Goal: Communication & Community: Answer question/provide support

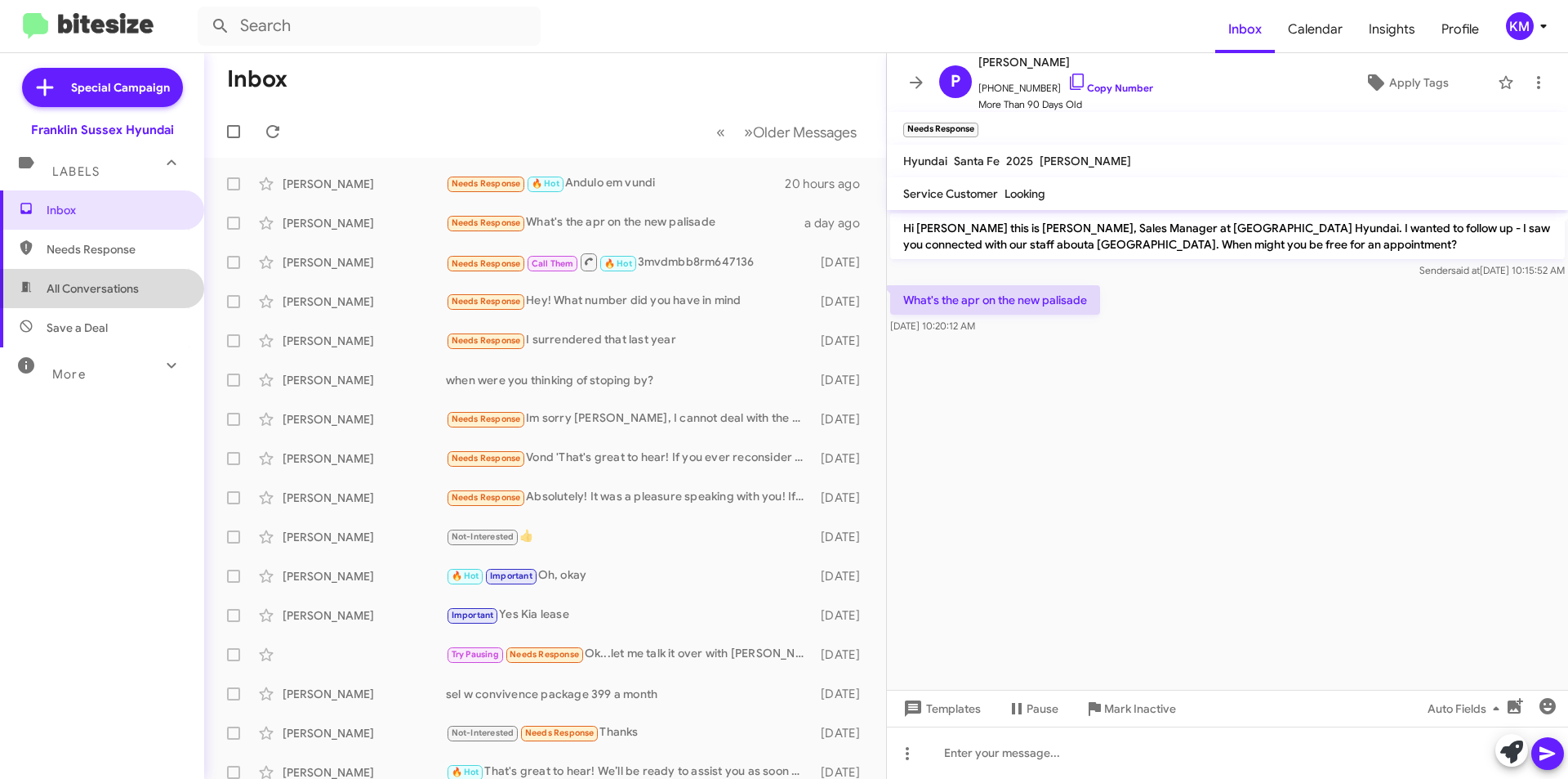
click at [104, 291] on span "All Conversations" at bounding box center [93, 289] width 92 height 16
type input "in:all-conversations"
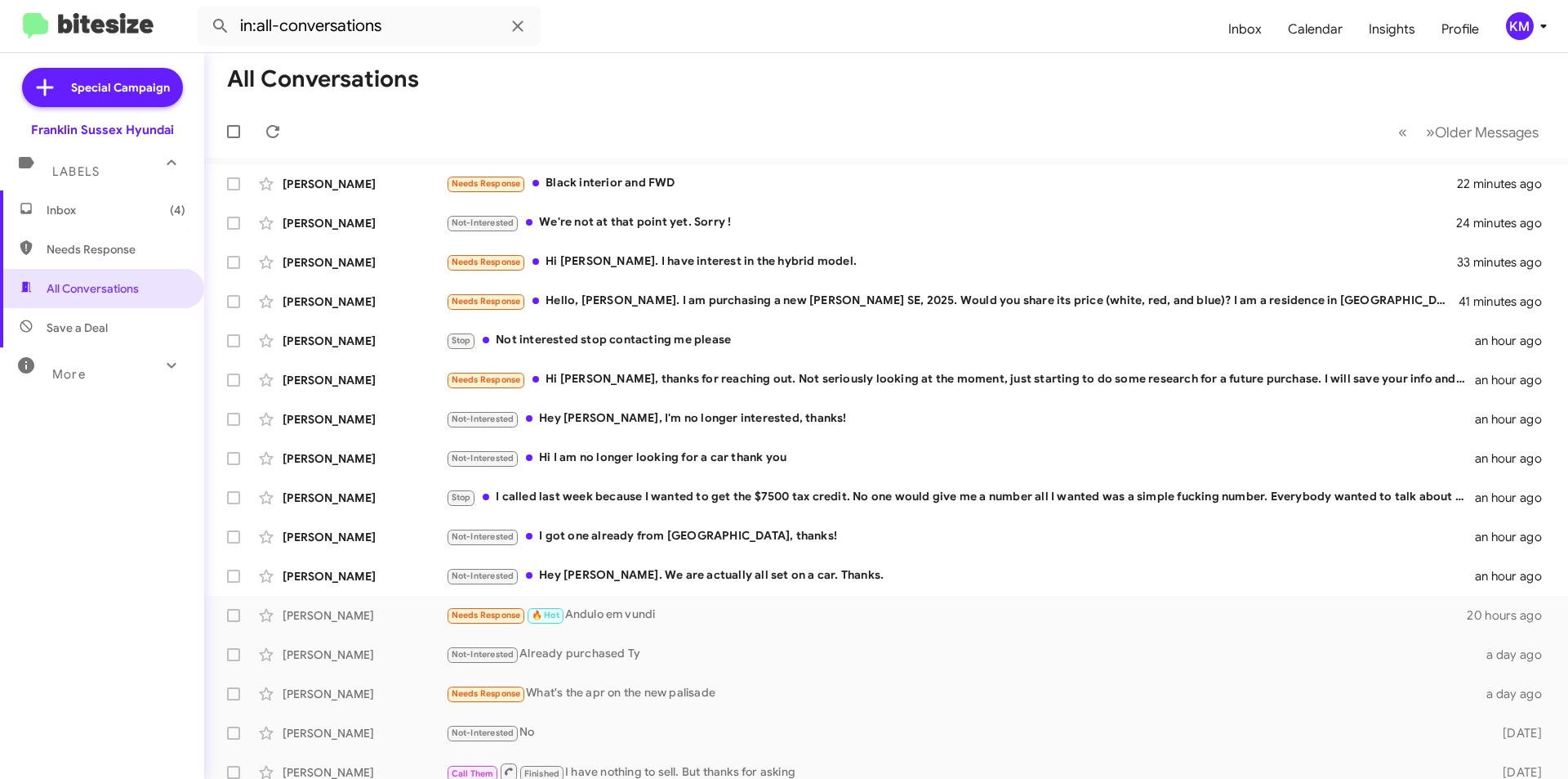
click at [583, 572] on div "Not-Interested Hey [PERSON_NAME]. We are actually all set on a car. Thanks." at bounding box center [960, 575] width 1029 height 19
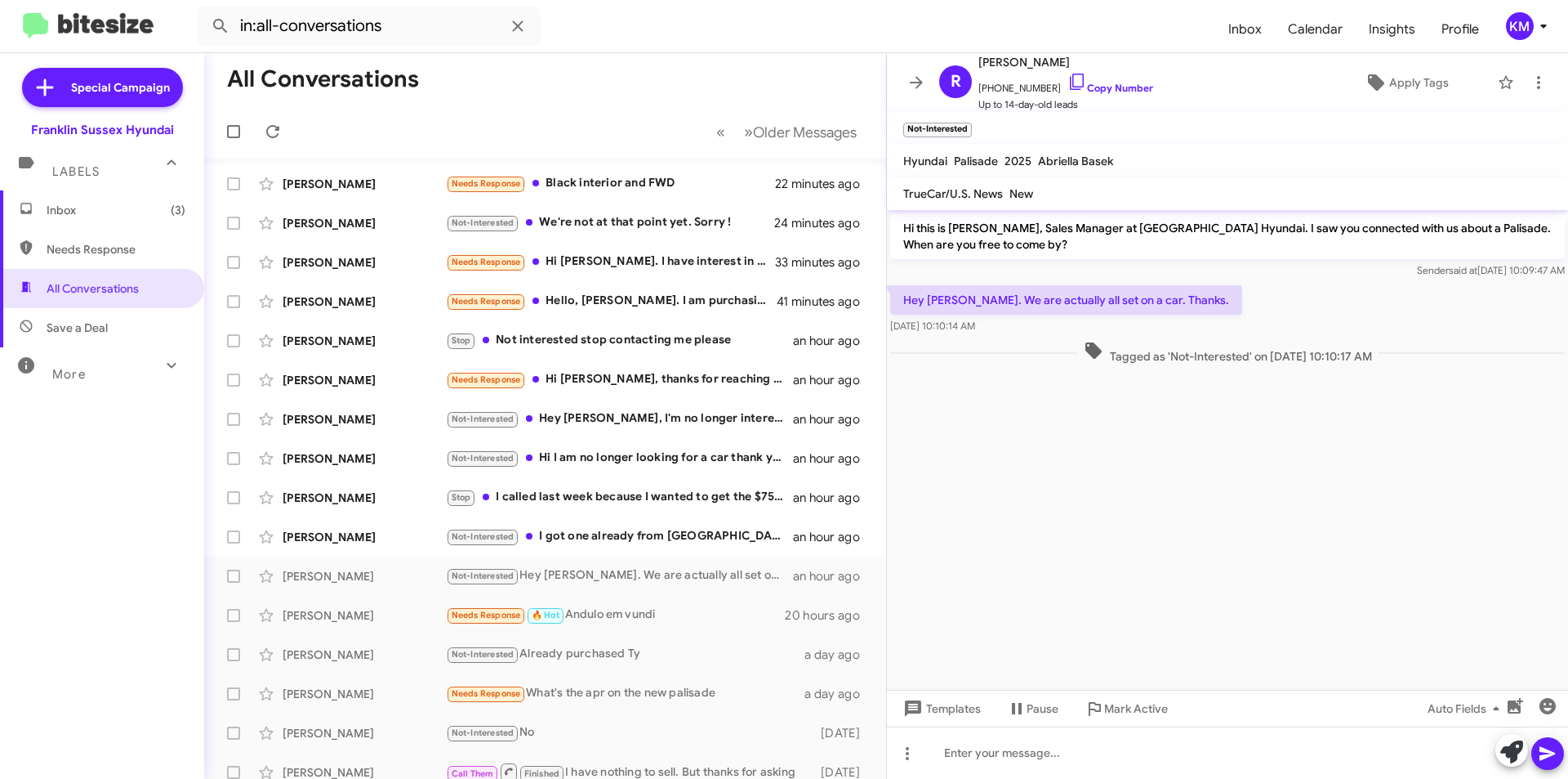
click at [578, 540] on div "Not-Interested I got one already from [GEOGRAPHIC_DATA], thanks!" at bounding box center [620, 536] width 347 height 19
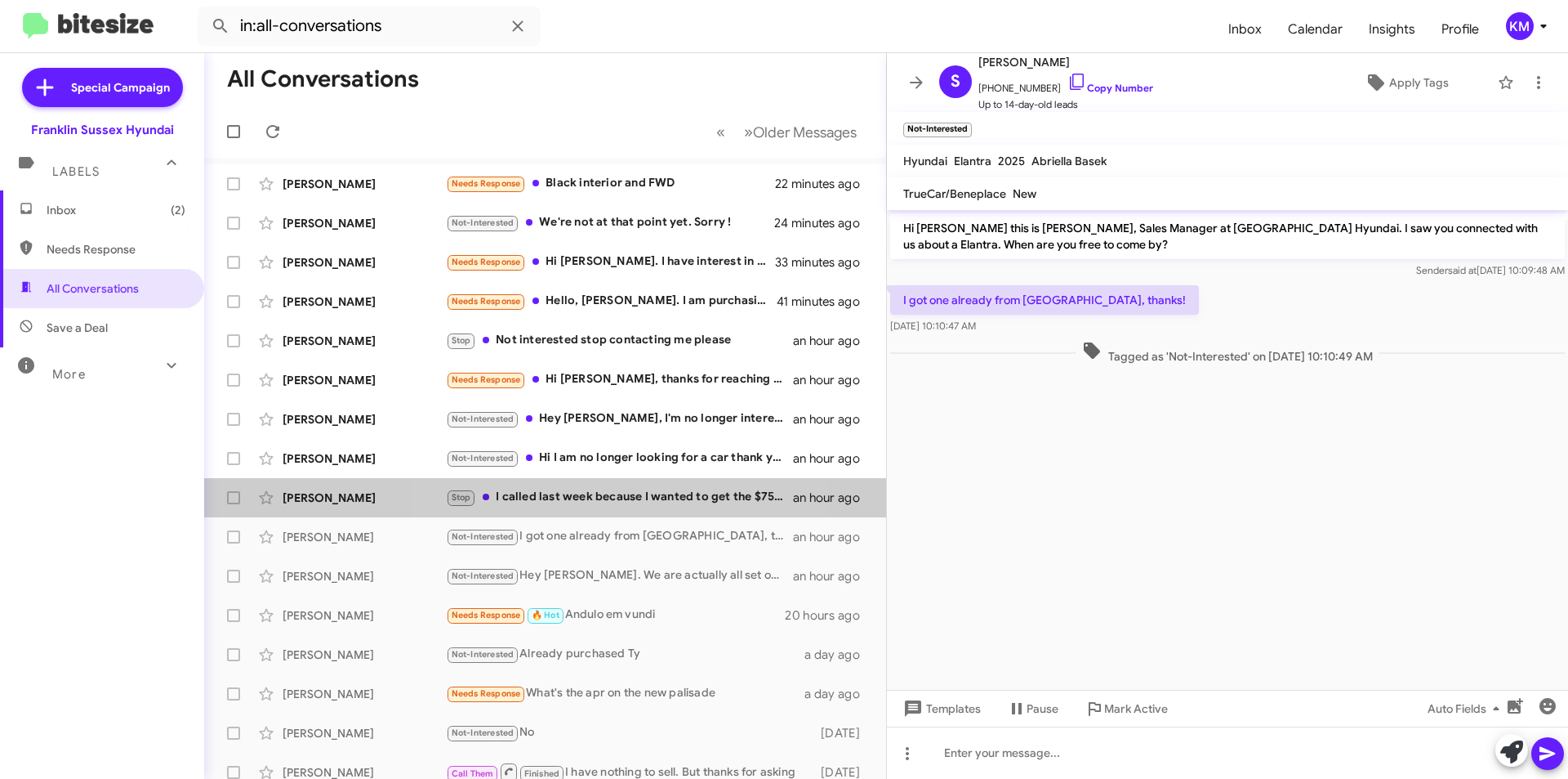
click at [587, 499] on div "Stop I called last week because I wanted to get the $7500 tax credit. No one wo…" at bounding box center [620, 497] width 347 height 19
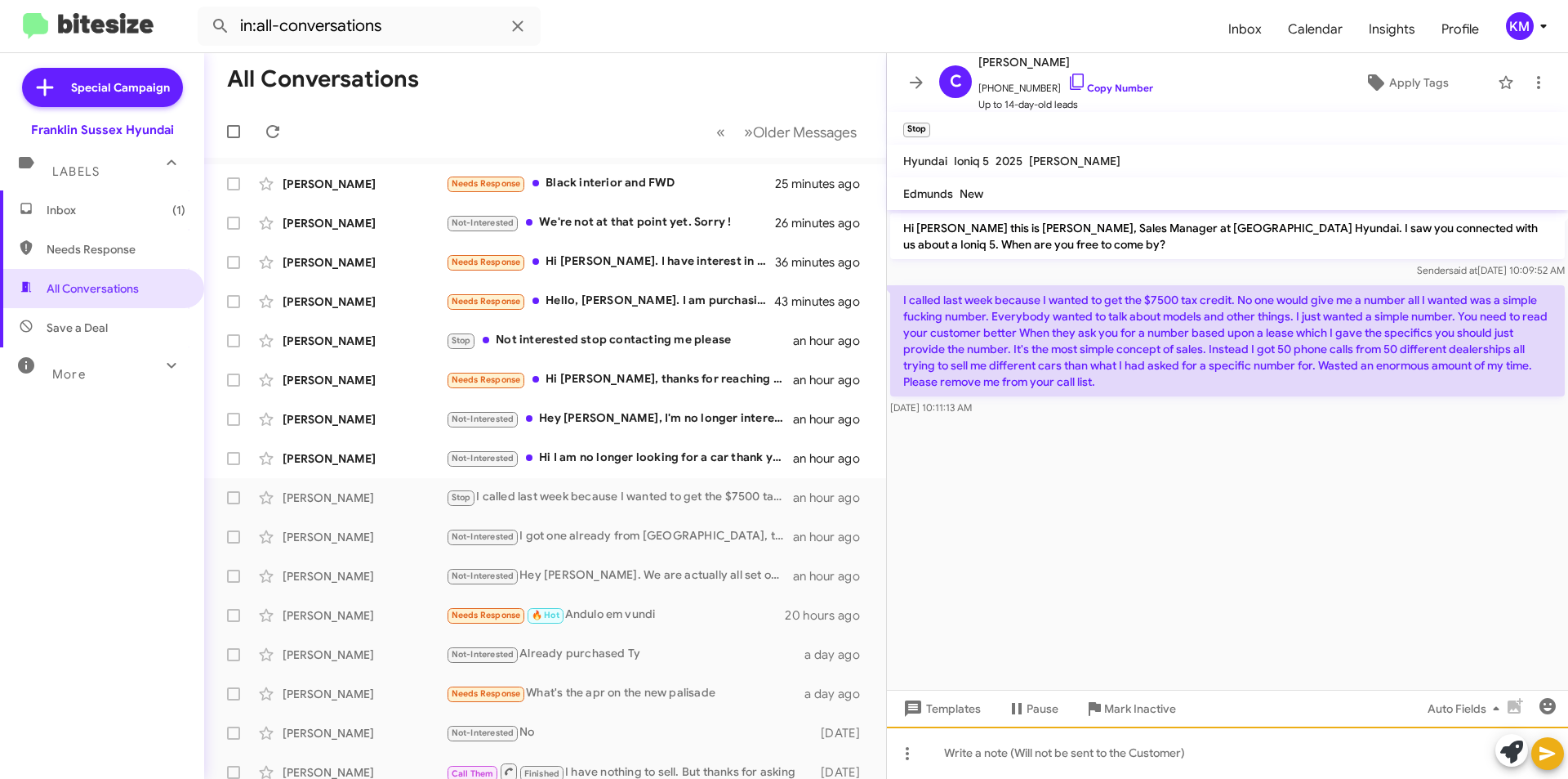
click at [1005, 759] on div at bounding box center [1228, 752] width 681 height 52
click at [569, 453] on div "Not-Interested Hi I am no longer looking for a car thank you" at bounding box center [620, 457] width 347 height 19
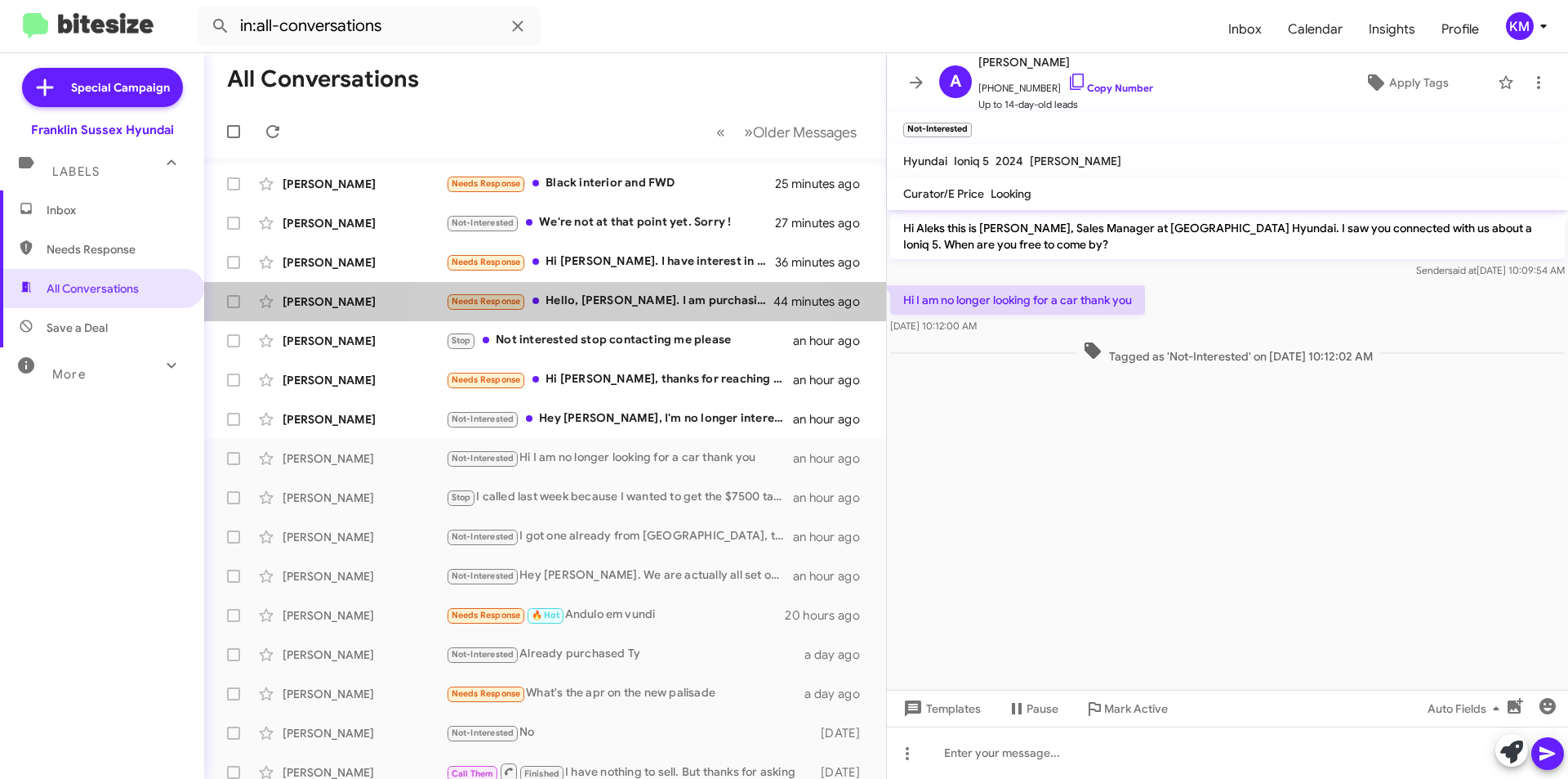
click at [599, 303] on div "Needs Response Hello, [PERSON_NAME]. I am purchasing a new [PERSON_NAME] SE, 20…" at bounding box center [611, 301] width 329 height 19
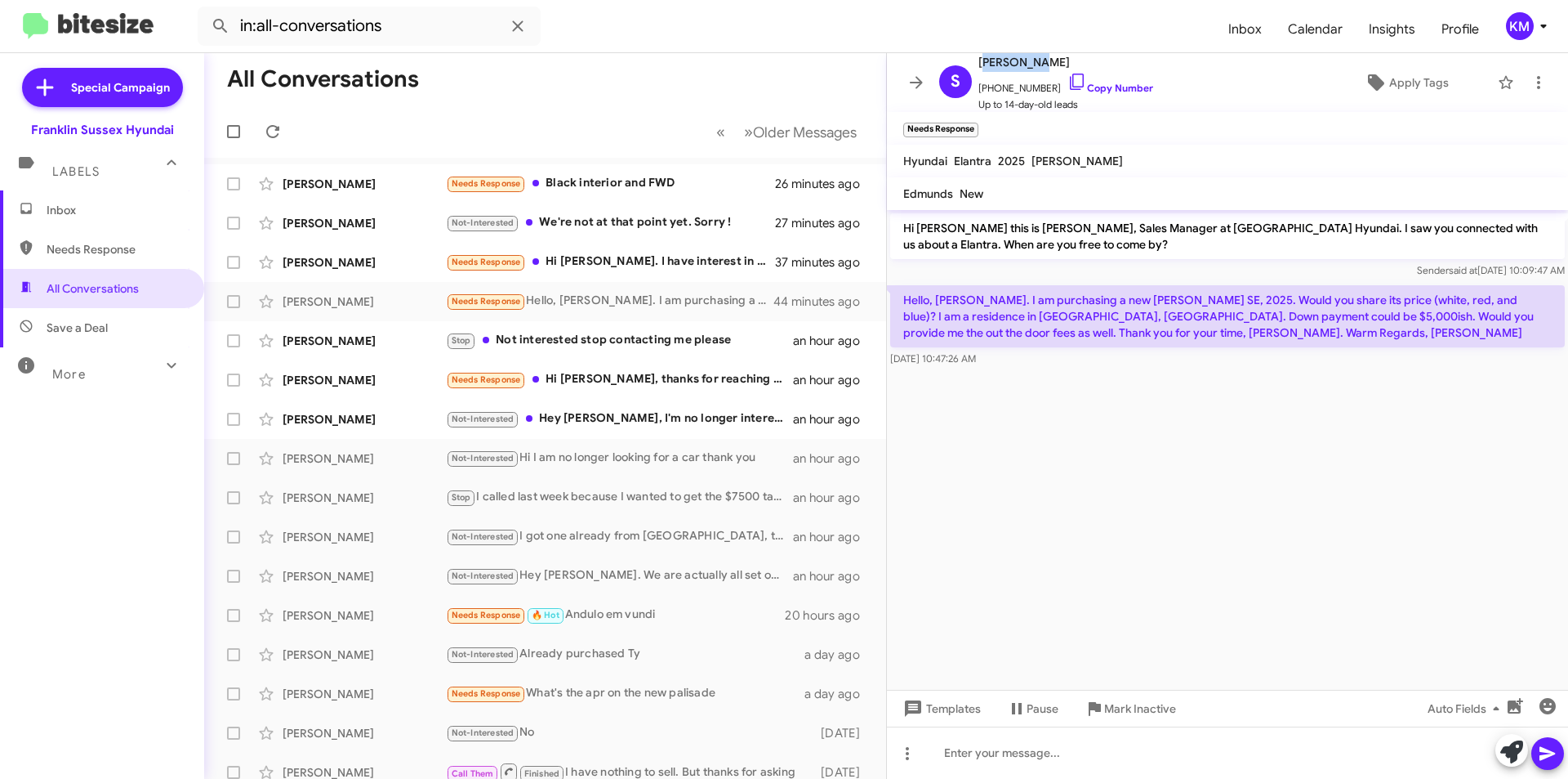
drag, startPoint x: 1036, startPoint y: 66, endPoint x: 994, endPoint y: 60, distance: 42.4
click at [980, 59] on span "[PERSON_NAME]" at bounding box center [1065, 62] width 175 height 20
copy span "[PERSON_NAME]"
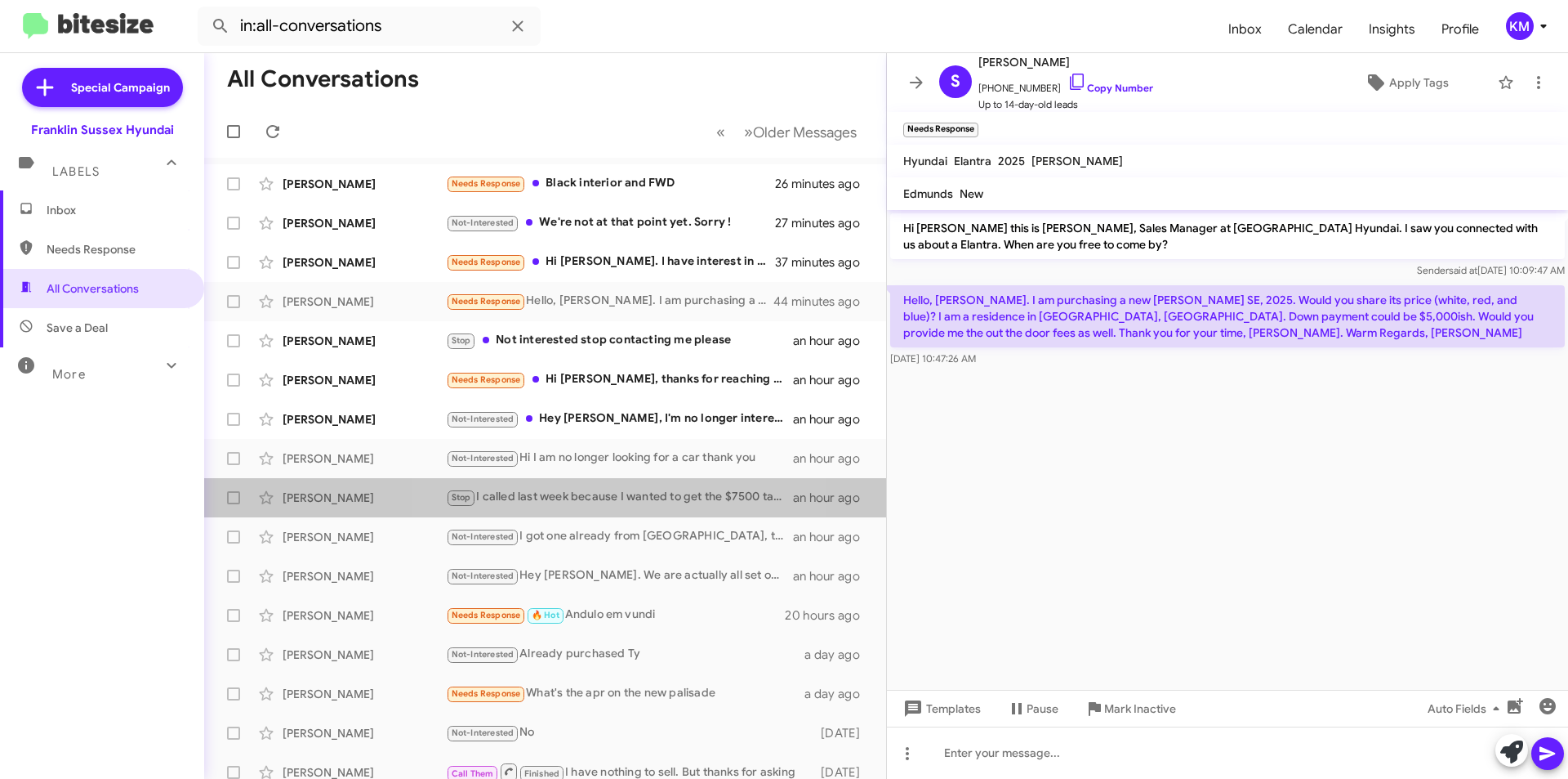
click at [563, 498] on div "Stop I called last week because I wanted to get the $7500 tax credit. No one wo…" at bounding box center [620, 497] width 347 height 19
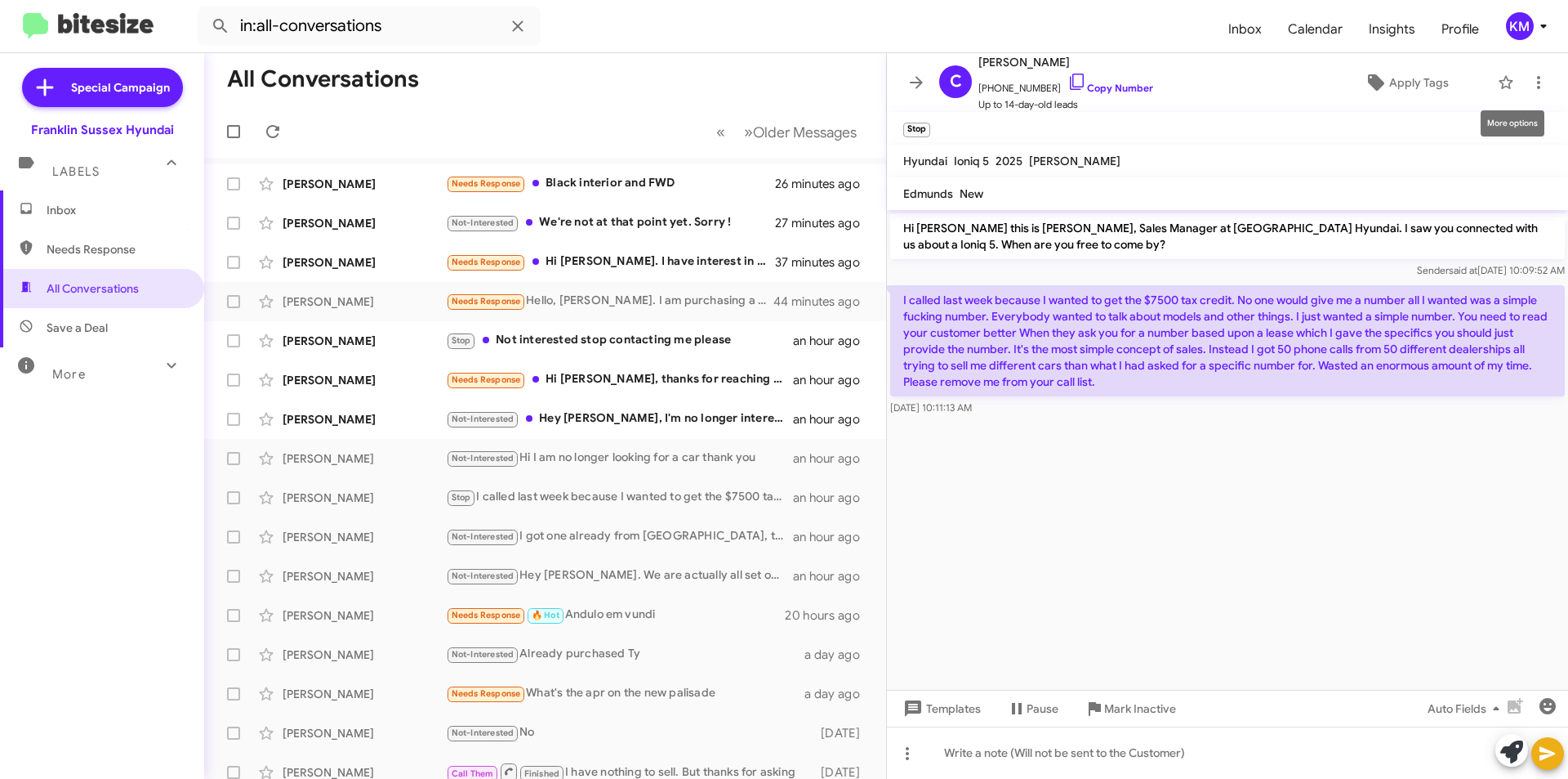
click at [1529, 91] on icon at bounding box center [1539, 83] width 20 height 20
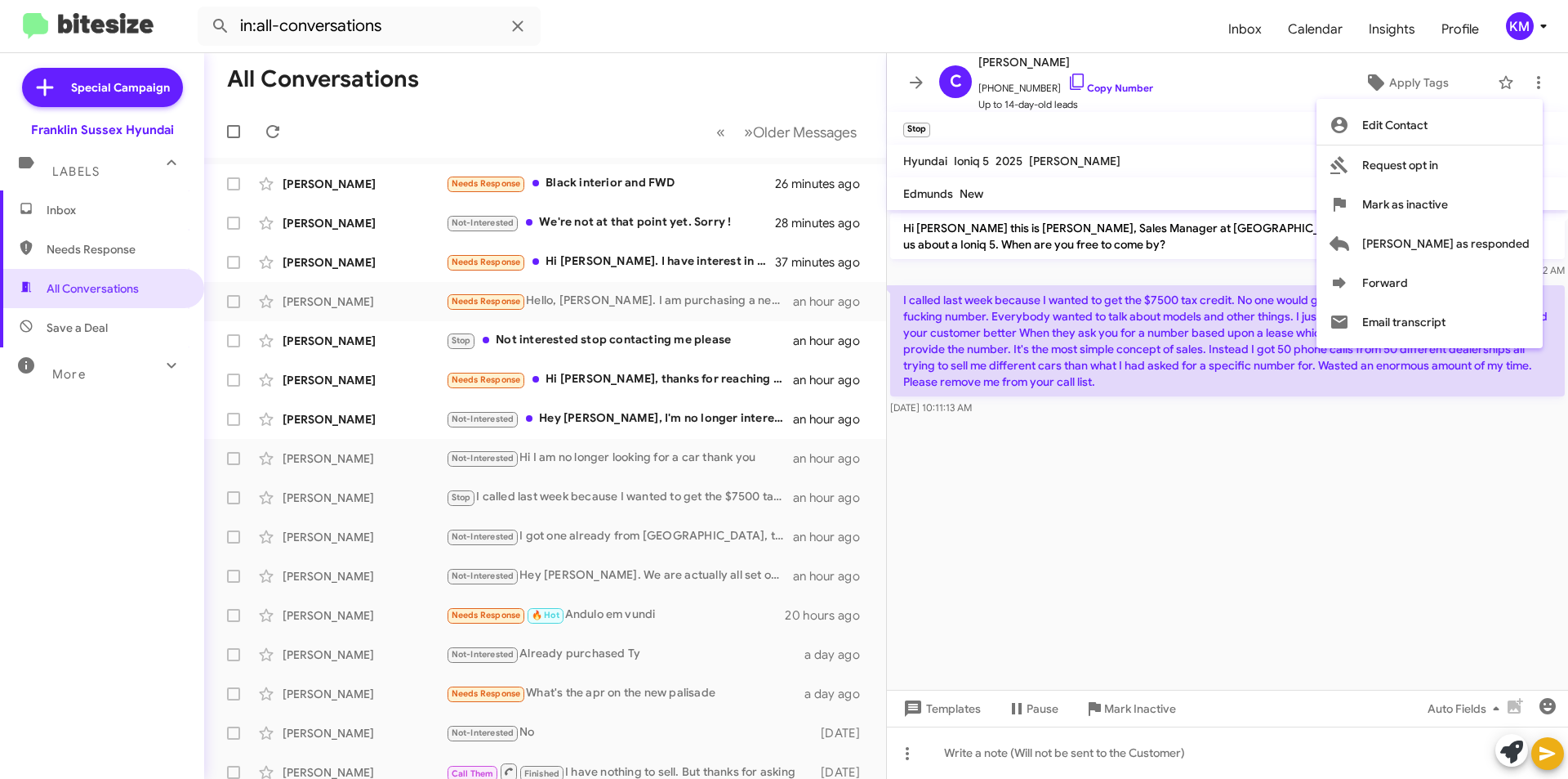
drag, startPoint x: 1108, startPoint y: 68, endPoint x: 1045, endPoint y: 69, distance: 63.0
click at [1045, 69] on div at bounding box center [784, 390] width 1568 height 779
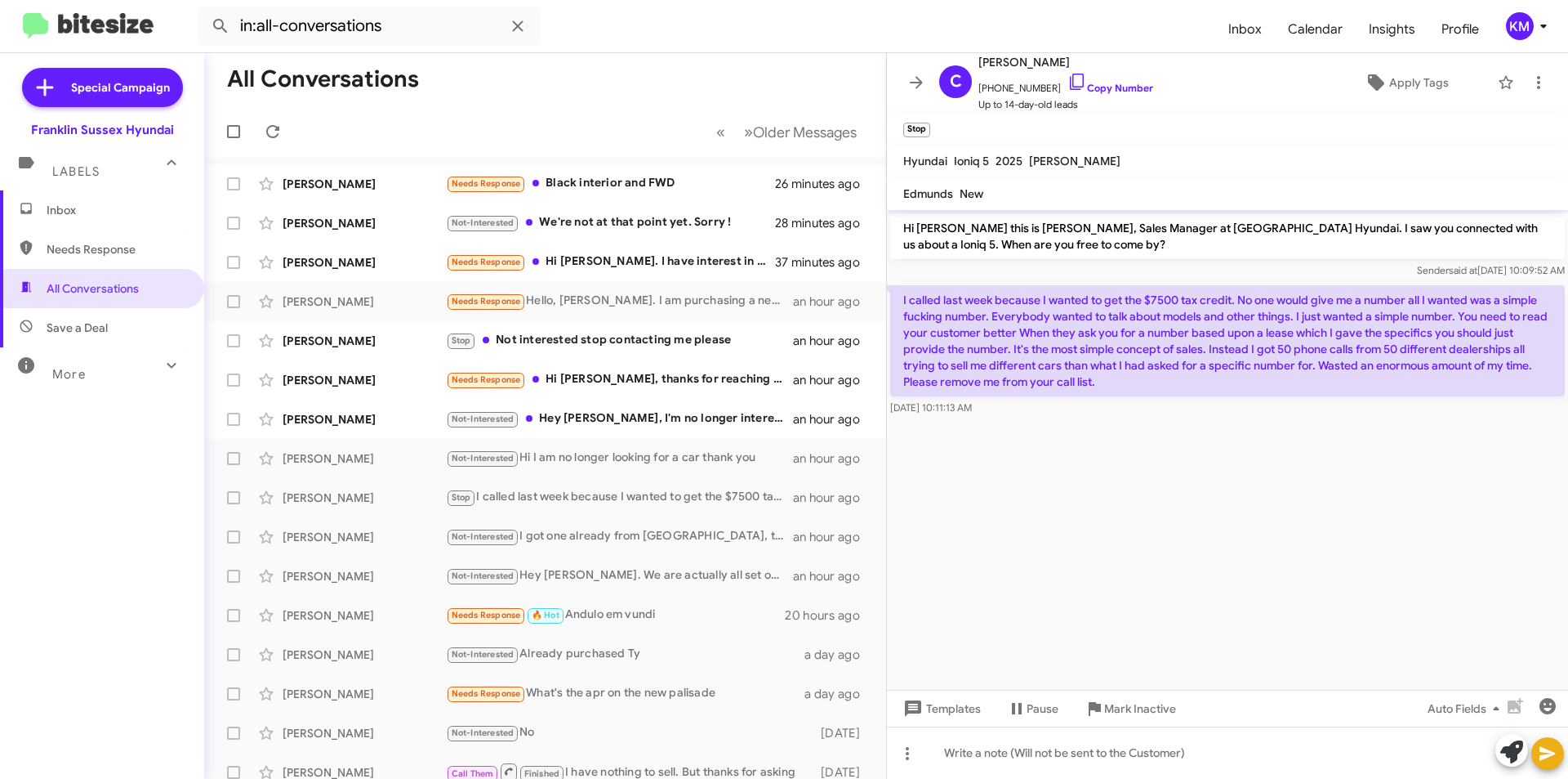
drag, startPoint x: 1090, startPoint y: 62, endPoint x: 1047, endPoint y: 61, distance: 43.0
click at [1047, 61] on span "[PERSON_NAME]" at bounding box center [1065, 62] width 175 height 20
copy span "[PERSON_NAME]"
click at [1533, 79] on icon at bounding box center [1539, 83] width 20 height 20
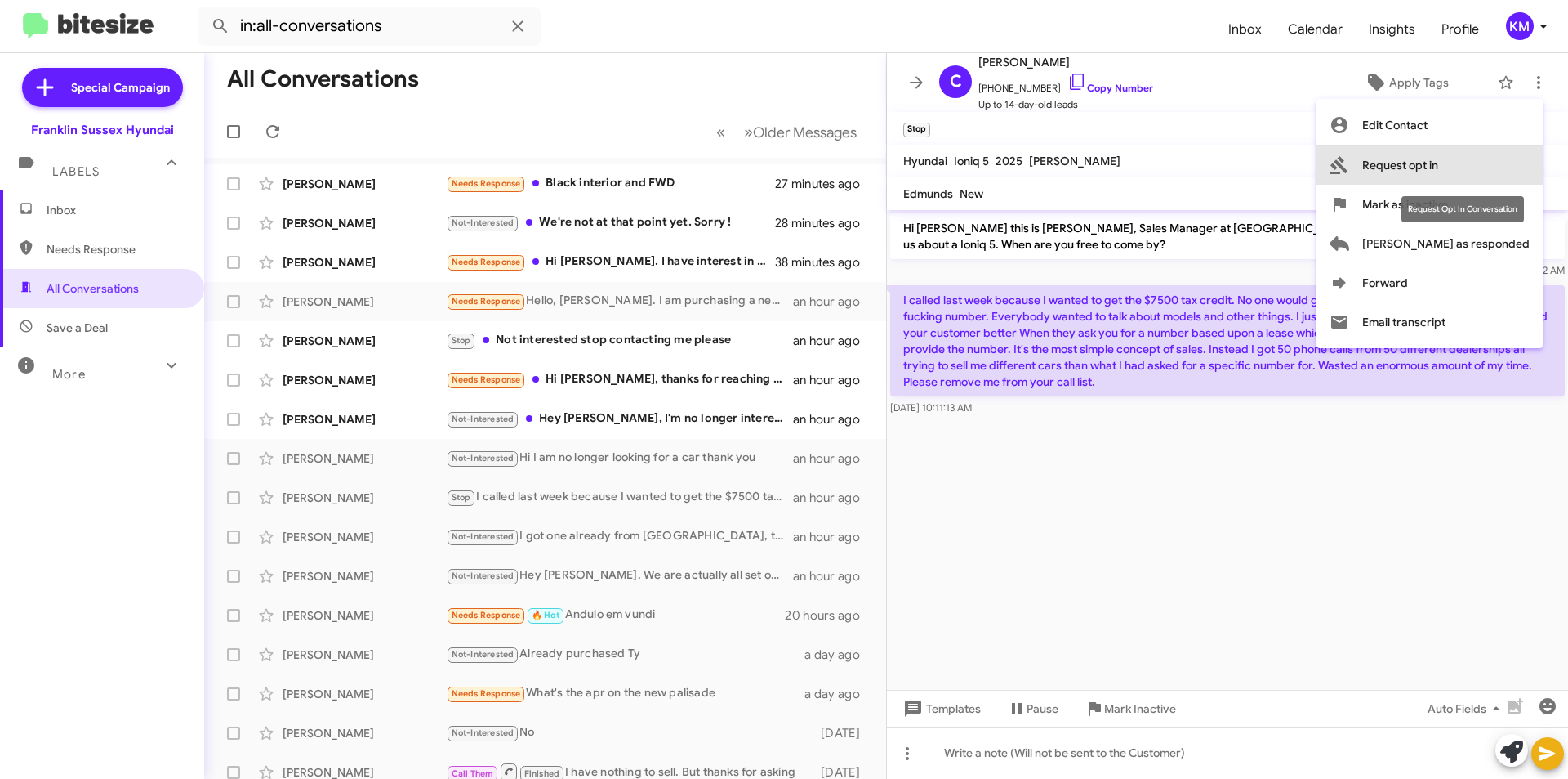
click at [1438, 166] on span "Request opt in" at bounding box center [1400, 165] width 76 height 39
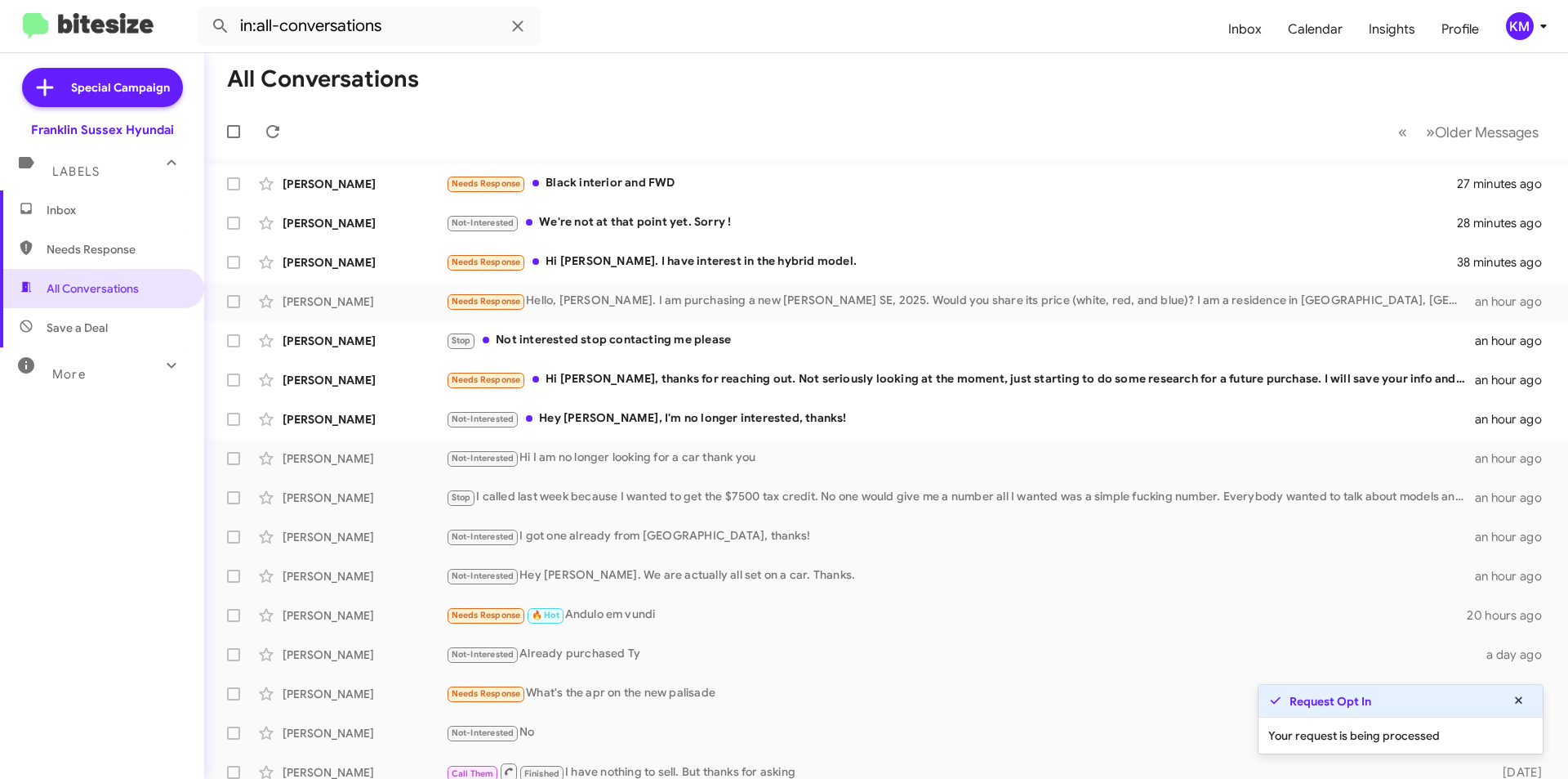
click at [510, 500] on div "Stop I called last week because I wanted to get the $7500 tax credit. No one wo…" at bounding box center [960, 497] width 1029 height 19
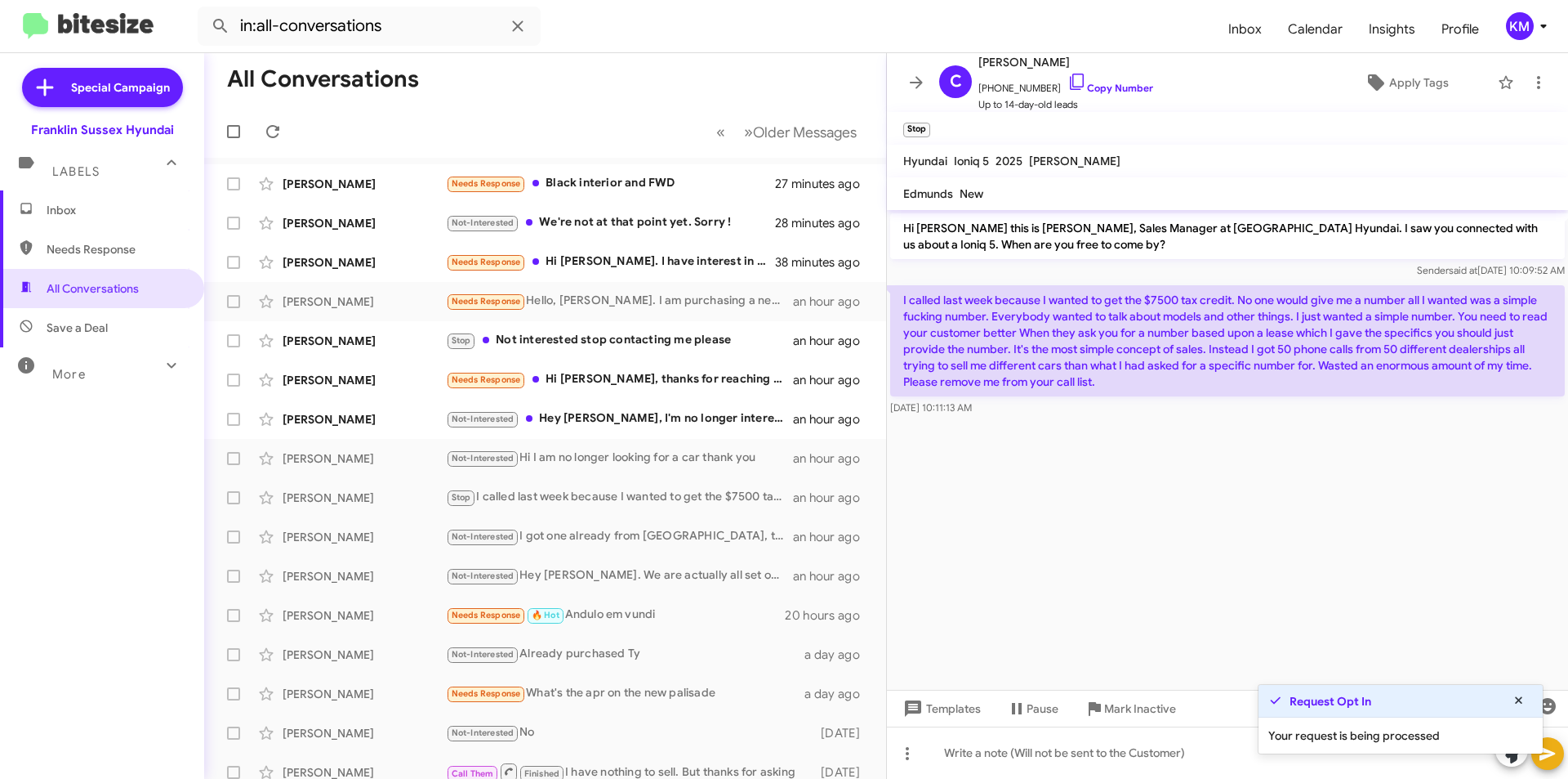
click at [1469, 601] on cdk-virtual-scroll-viewport "Hi [PERSON_NAME] this is [PERSON_NAME], Sales Manager at [GEOGRAPHIC_DATA] Hyun…" at bounding box center [1228, 449] width 681 height 479
click at [1521, 698] on icon at bounding box center [1519, 700] width 15 height 11
click at [591, 579] on div "Not-Interested Hey [PERSON_NAME]. We are actually all set on a car. Thanks." at bounding box center [620, 575] width 347 height 19
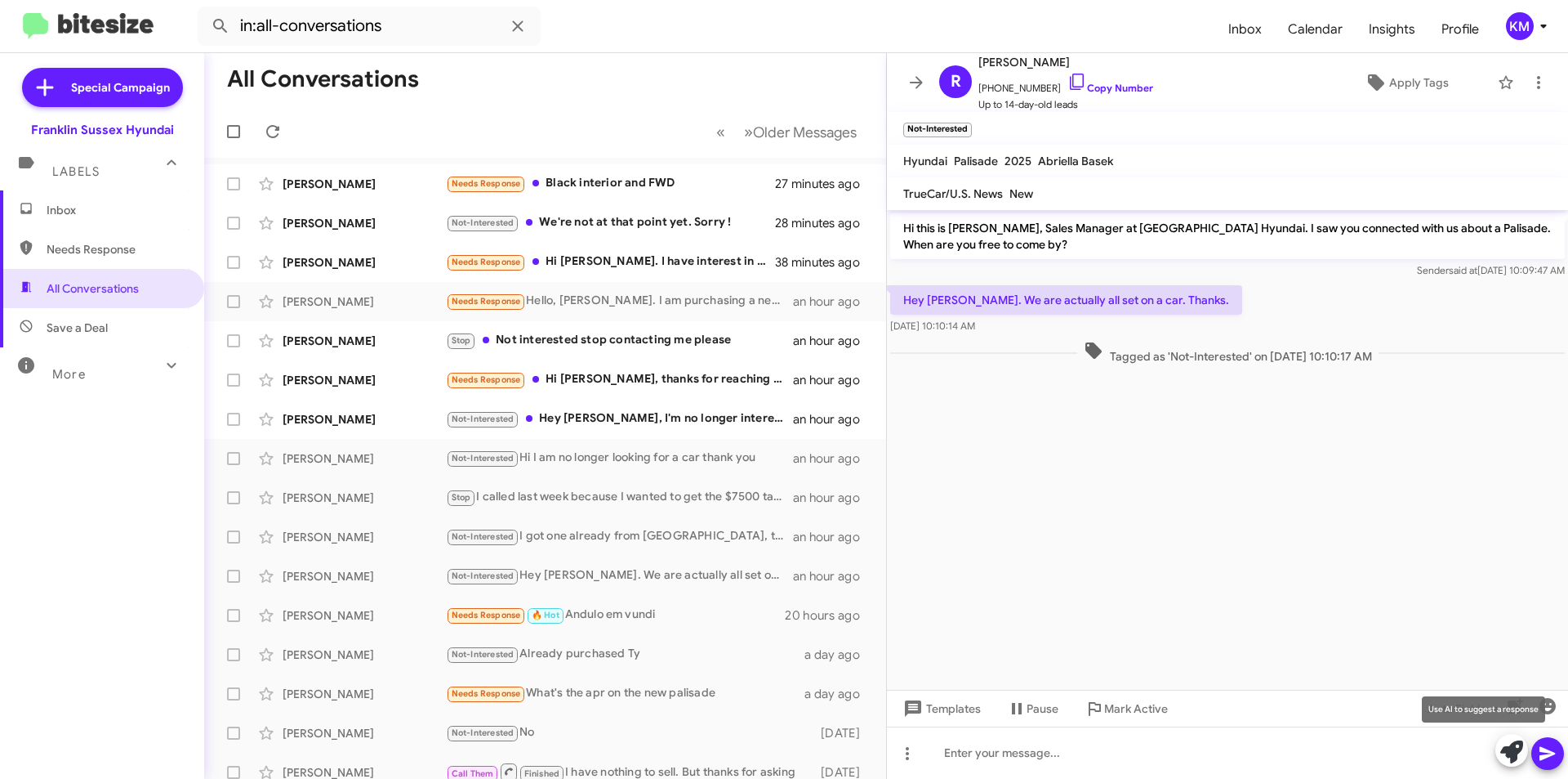
click at [1508, 747] on icon at bounding box center [1511, 751] width 23 height 23
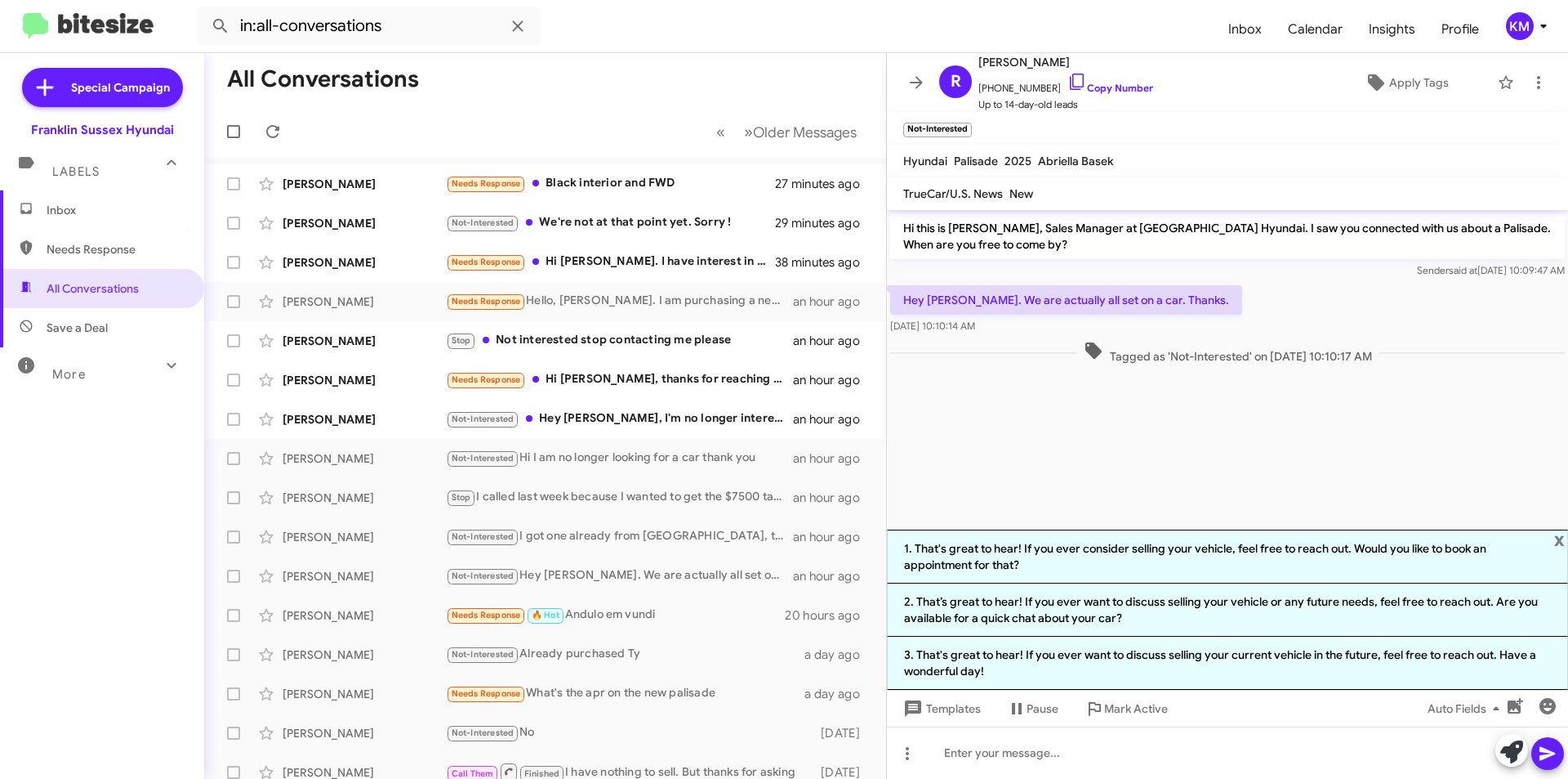
click at [1180, 612] on li "2. That’s great to hear! If you ever want to discuss selling your vehicle or an…" at bounding box center [1228, 609] width 681 height 53
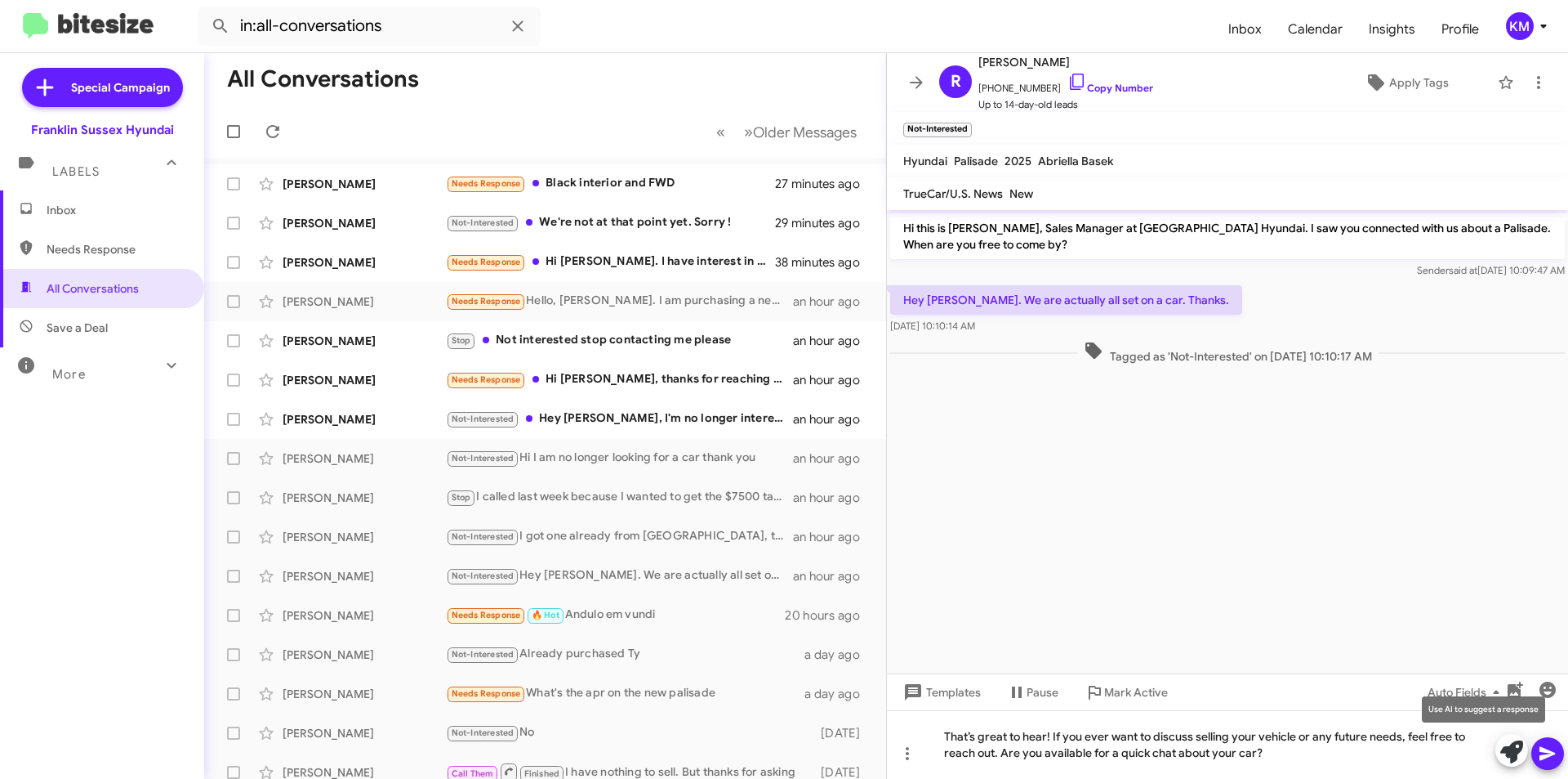
click at [1515, 746] on icon at bounding box center [1511, 751] width 23 height 23
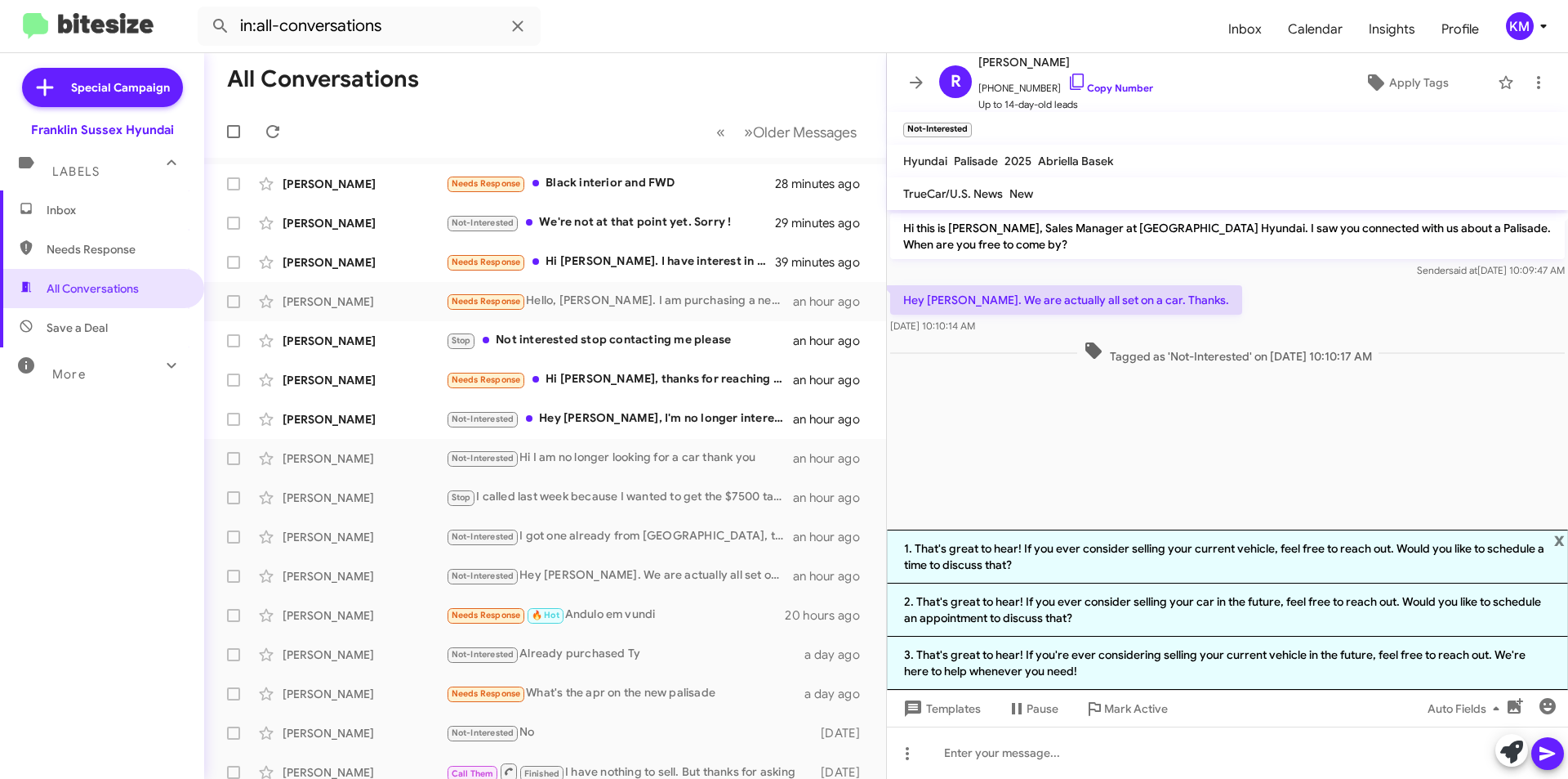
click at [1142, 656] on li "3. That's great to hear! If you're ever considering selling your current vehicl…" at bounding box center [1228, 662] width 681 height 53
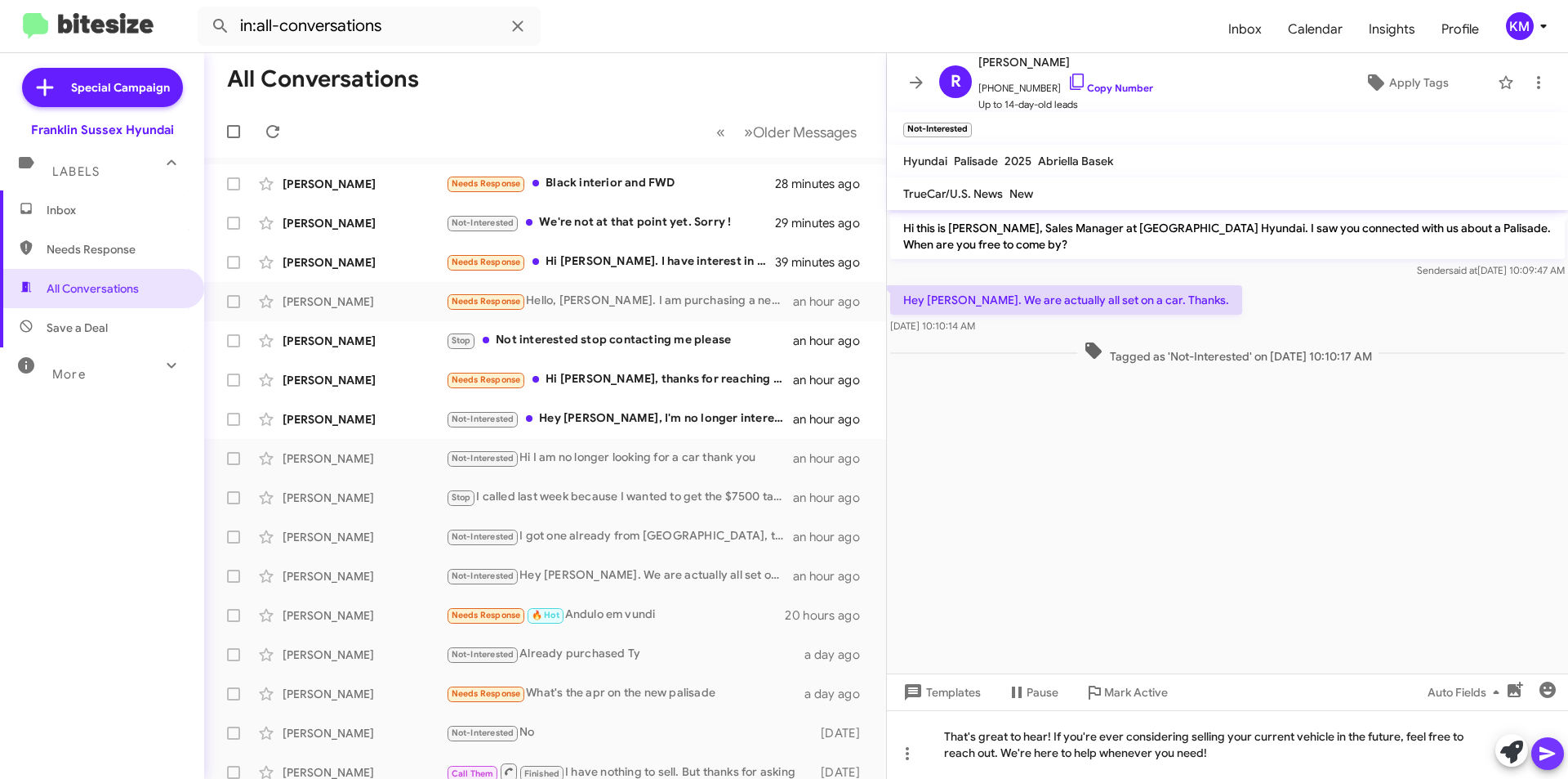
click at [1540, 753] on icon at bounding box center [1548, 754] width 20 height 20
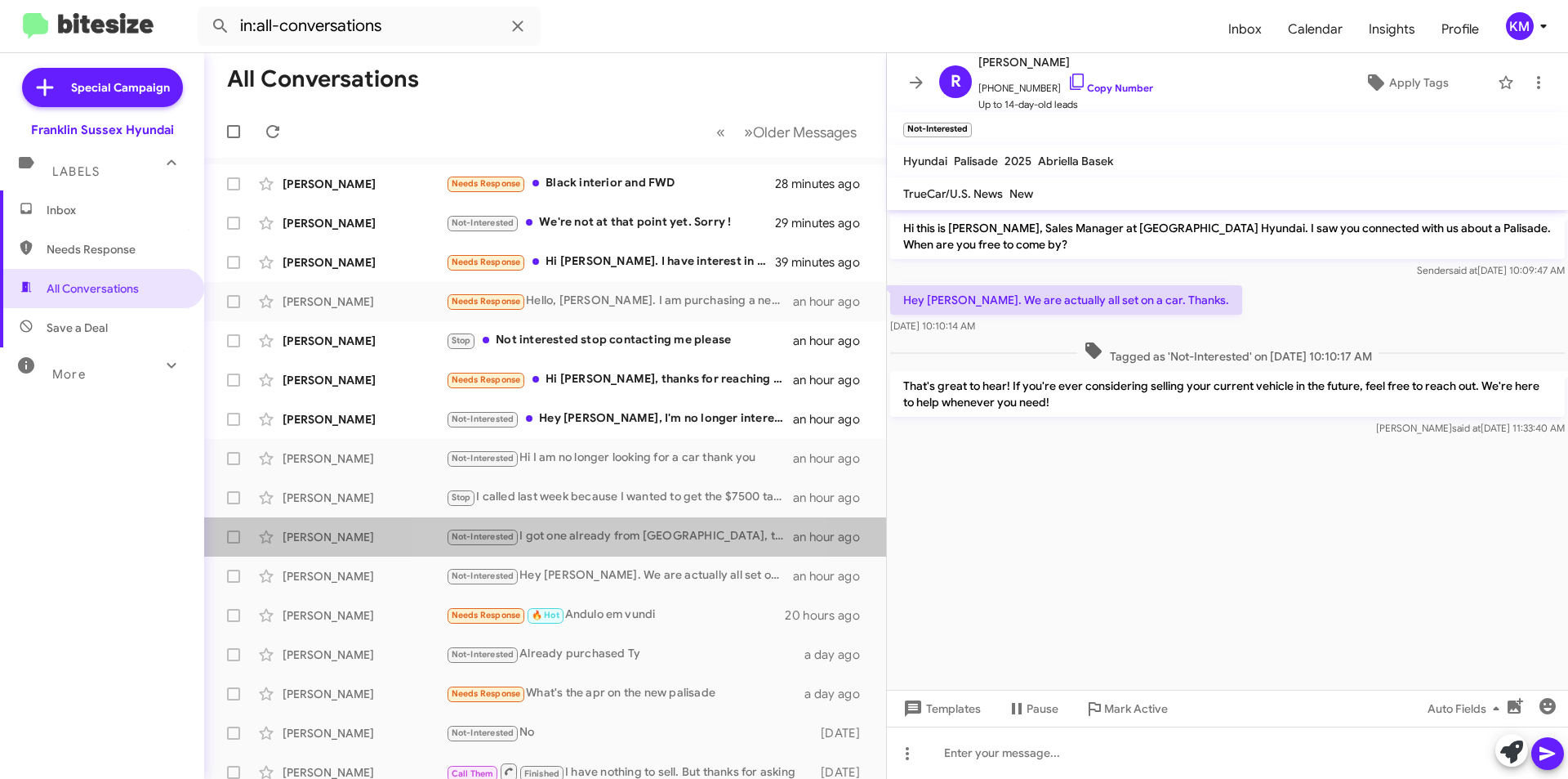
click at [596, 534] on div "Not-Interested I got one already from [GEOGRAPHIC_DATA], thanks!" at bounding box center [620, 536] width 347 height 19
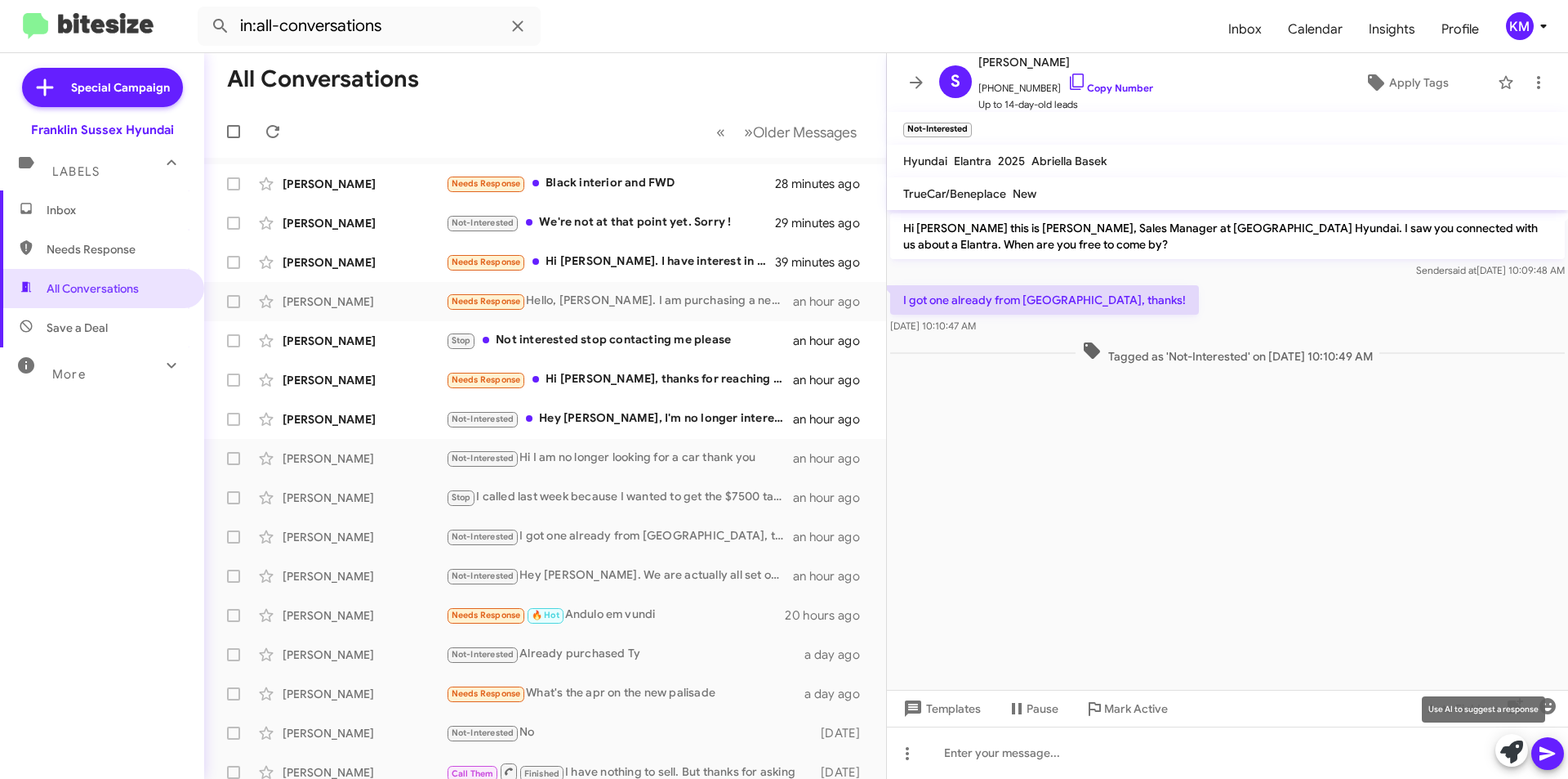
click at [1513, 754] on icon at bounding box center [1511, 751] width 23 height 23
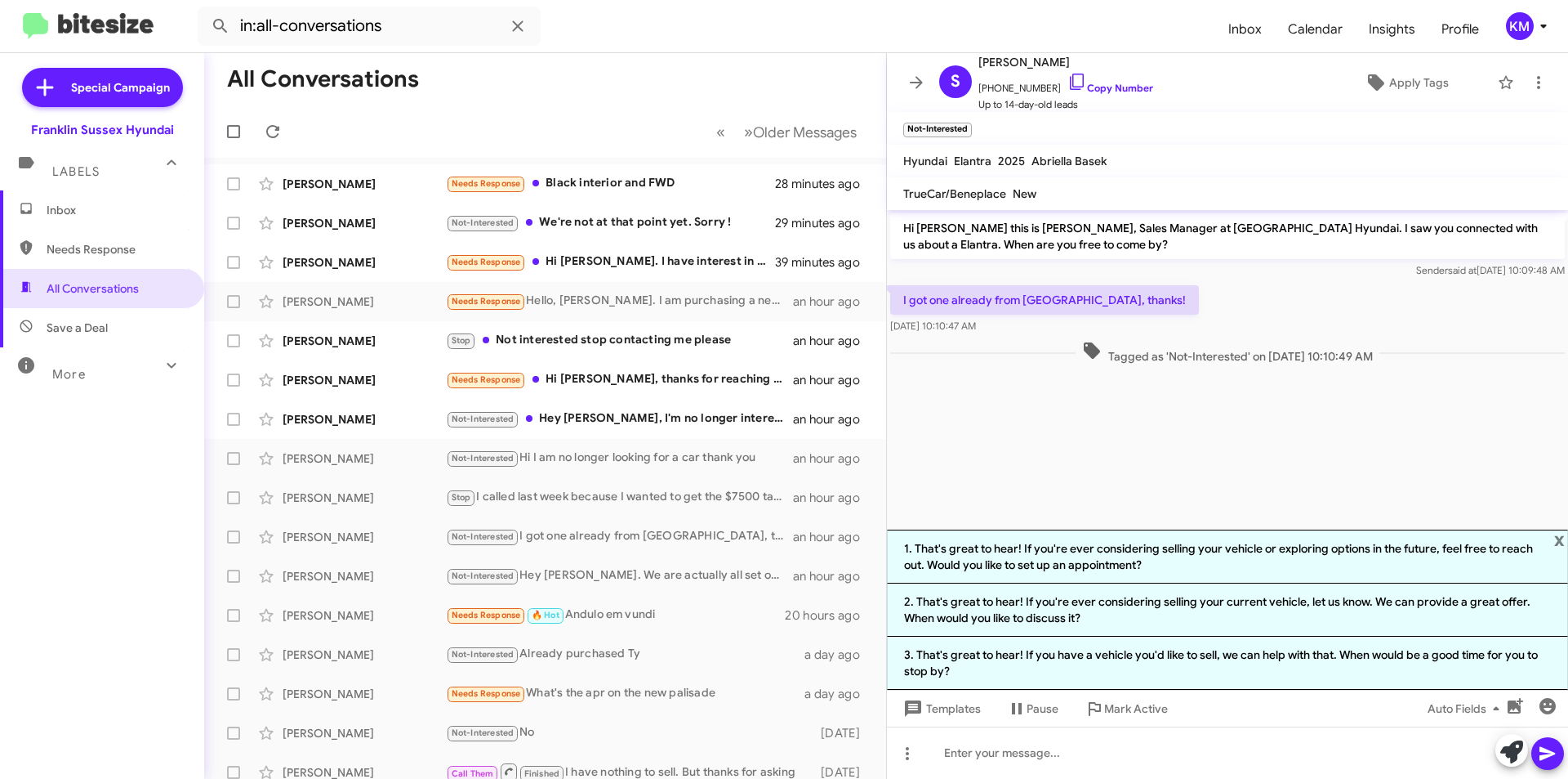
click at [1256, 666] on li "3. That's great to hear! If you have a vehicle you'd like to sell, we can help …" at bounding box center [1228, 662] width 681 height 53
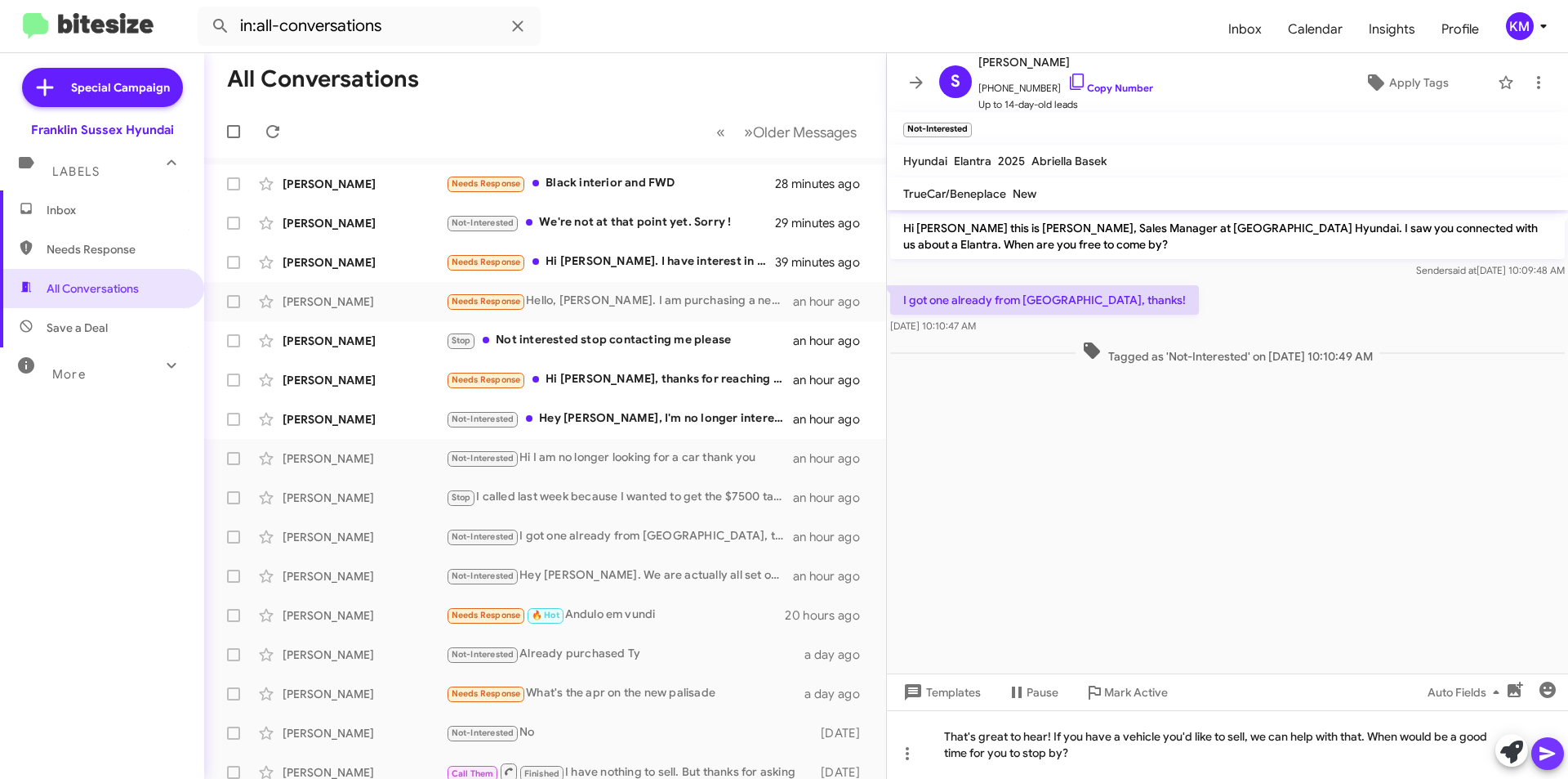
click at [1535, 752] on button at bounding box center [1547, 753] width 33 height 33
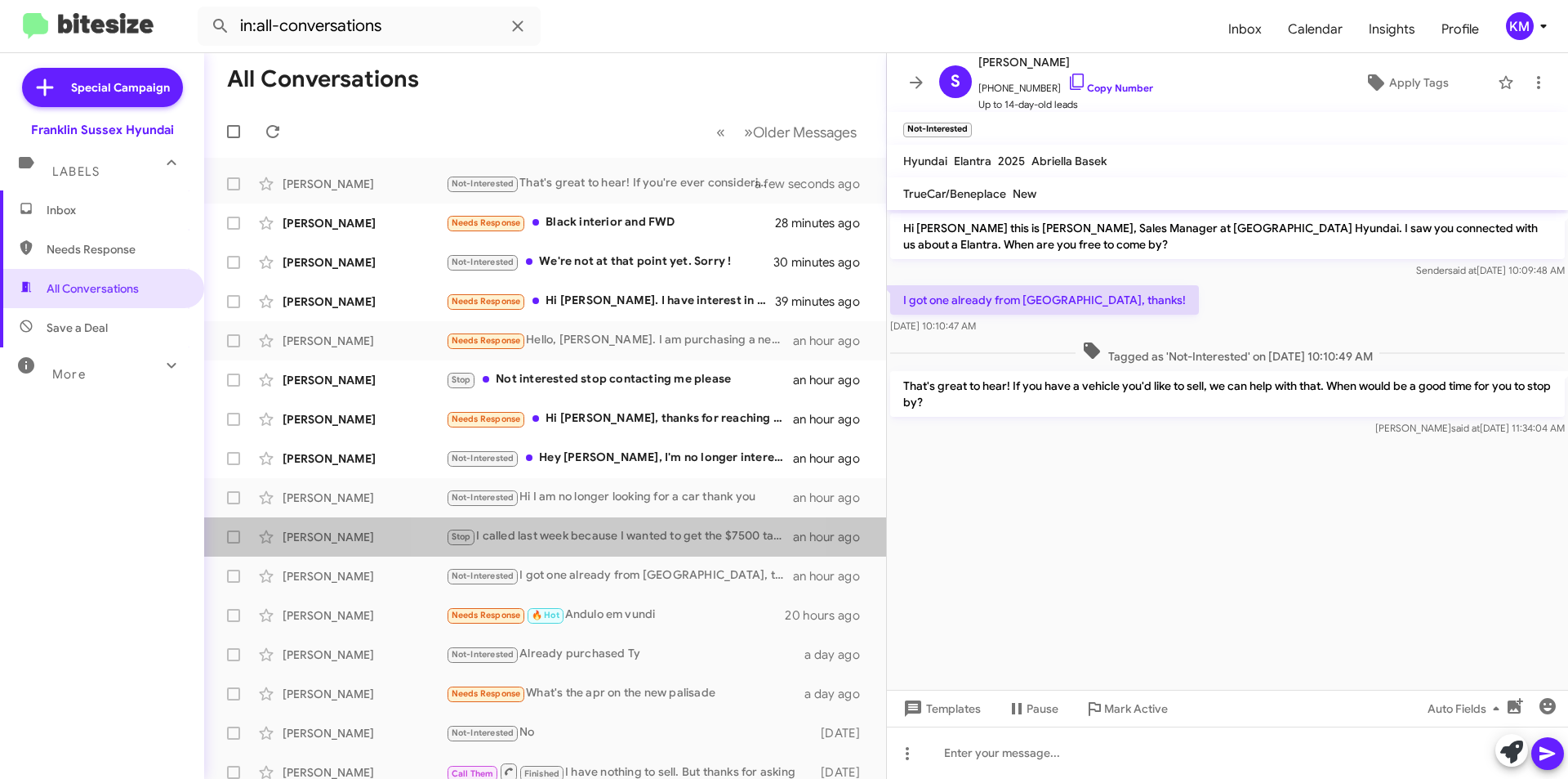
click at [551, 526] on div "[PERSON_NAME] Stop I called last week because I wanted to get the $7500 tax cre…" at bounding box center [545, 536] width 656 height 33
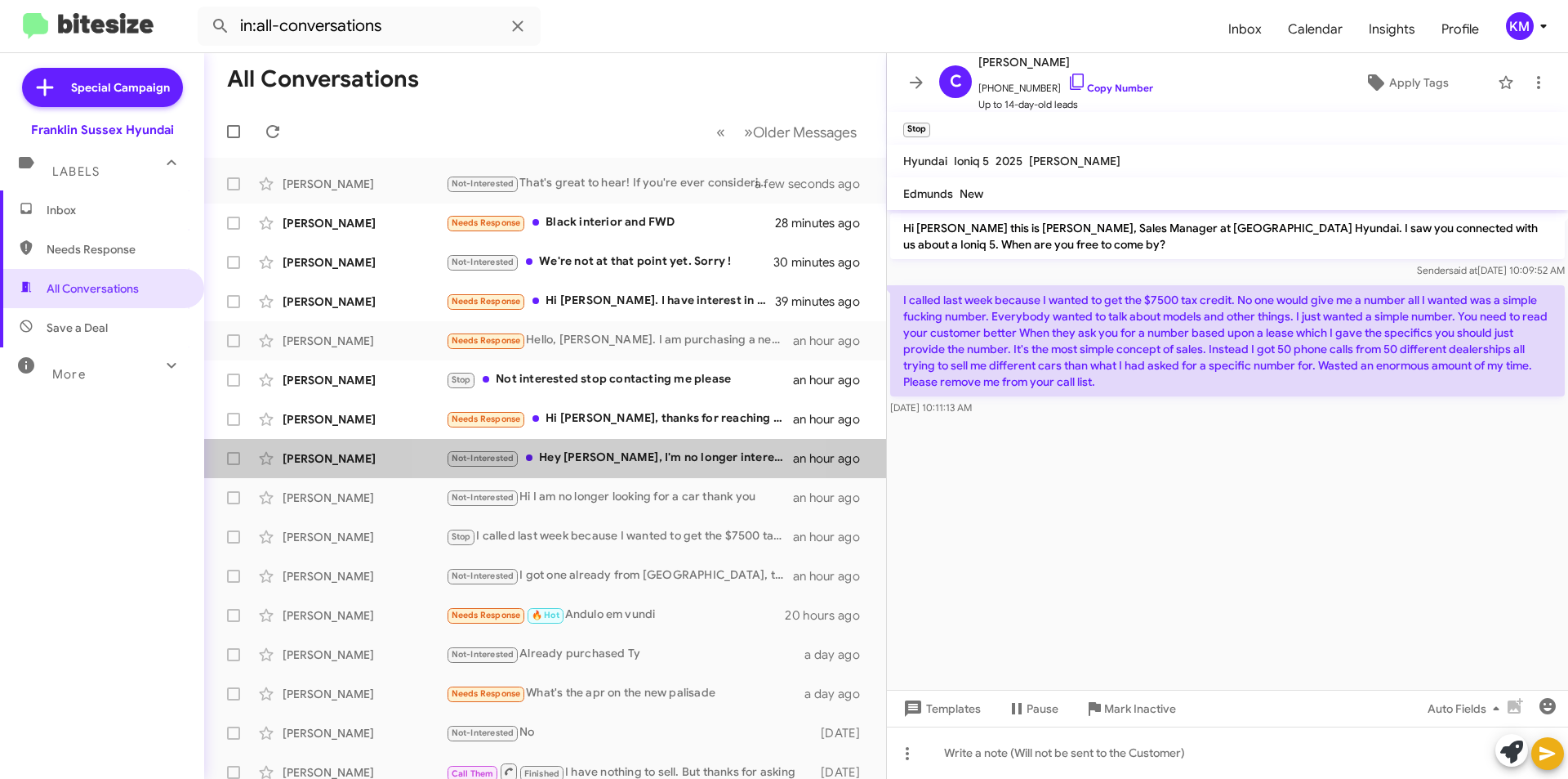
click at [603, 457] on div "Not-Interested Hey [PERSON_NAME], I'm no longer interested, thanks!" at bounding box center [620, 457] width 347 height 19
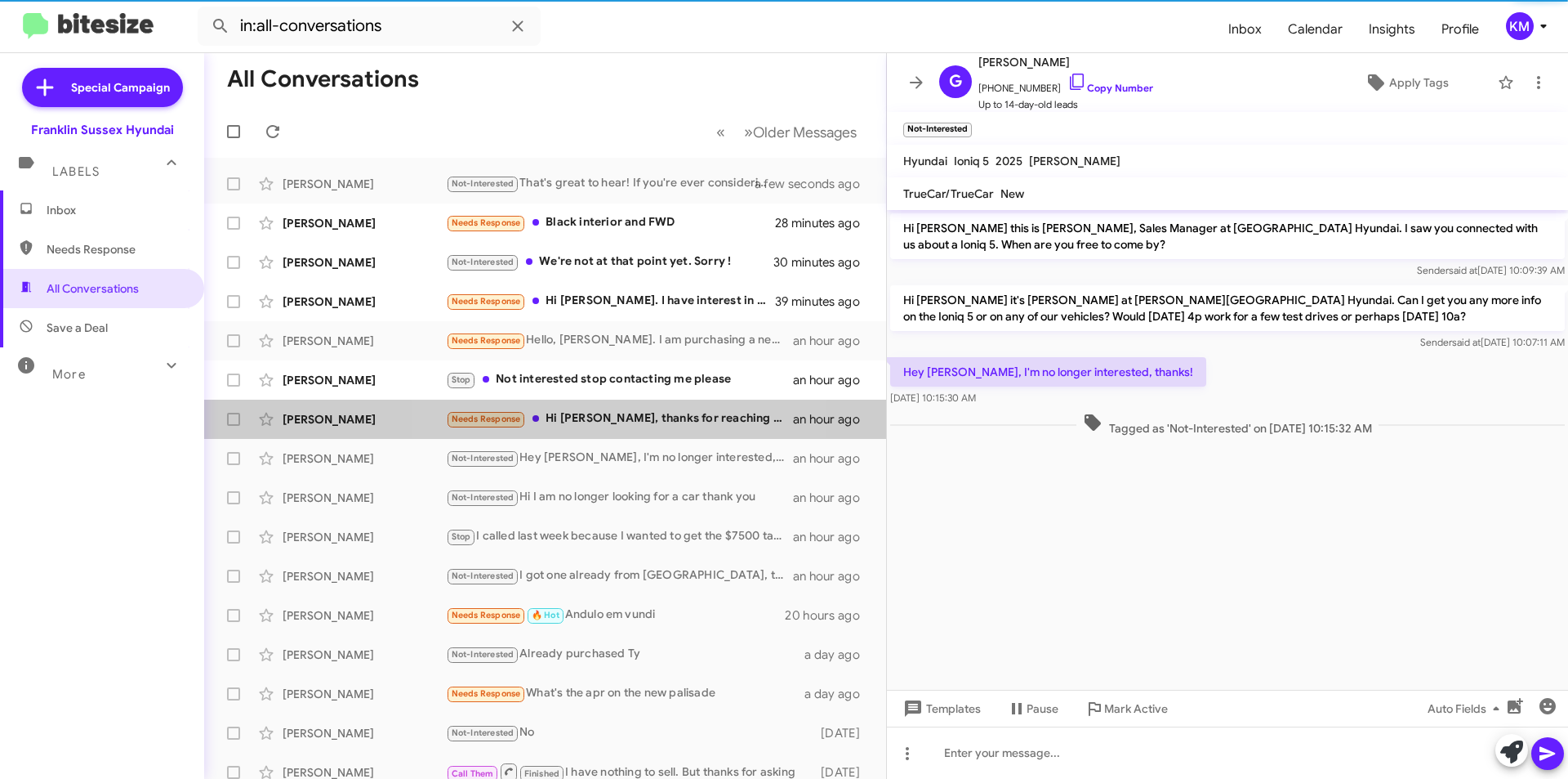
click at [615, 420] on div "Needs Response Hi [PERSON_NAME], thanks for reaching out. Not seriously looking…" at bounding box center [620, 418] width 347 height 19
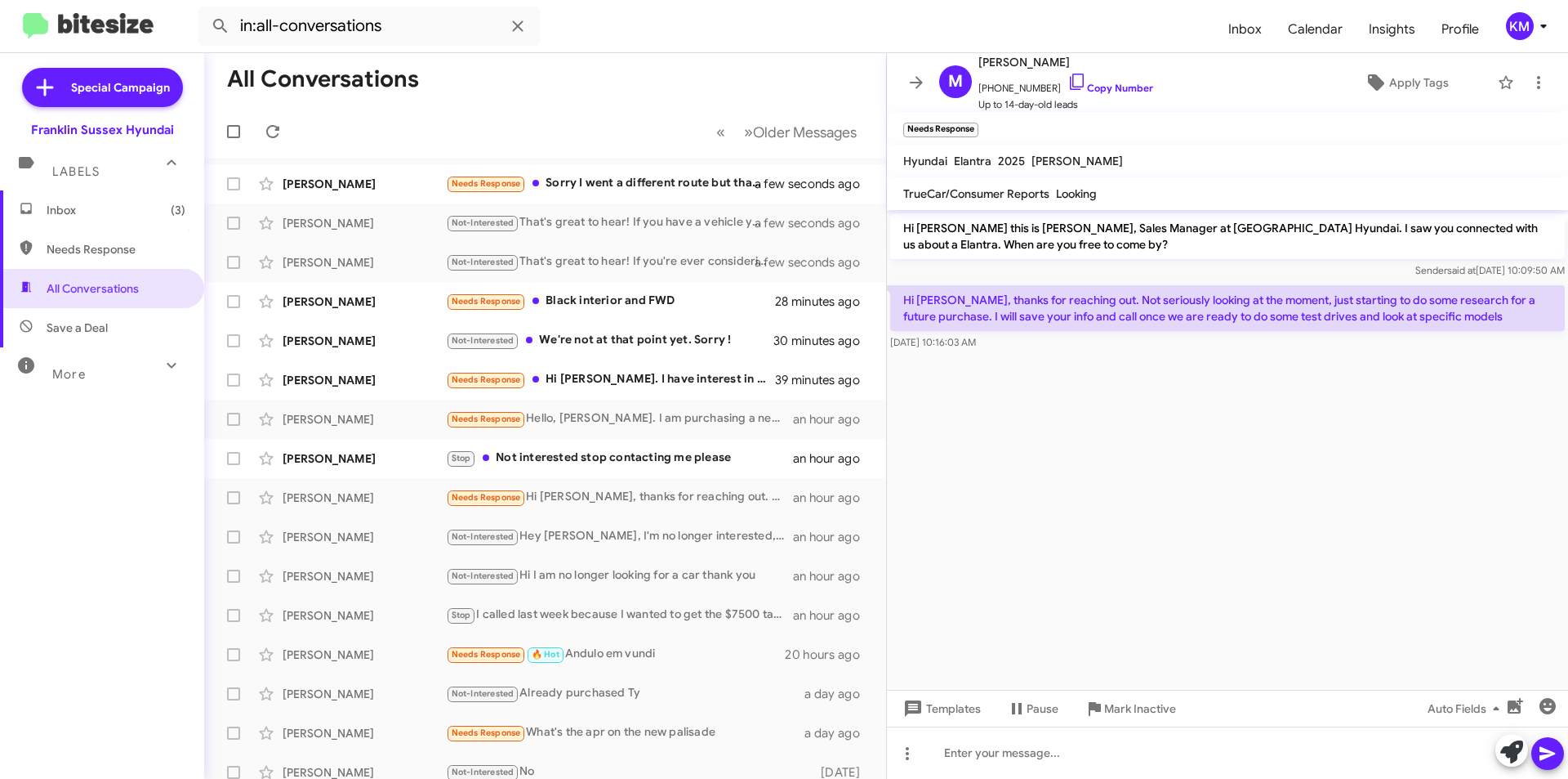
click at [612, 188] on div "Needs Response Sorry I went a different route but thank you" at bounding box center [611, 183] width 329 height 19
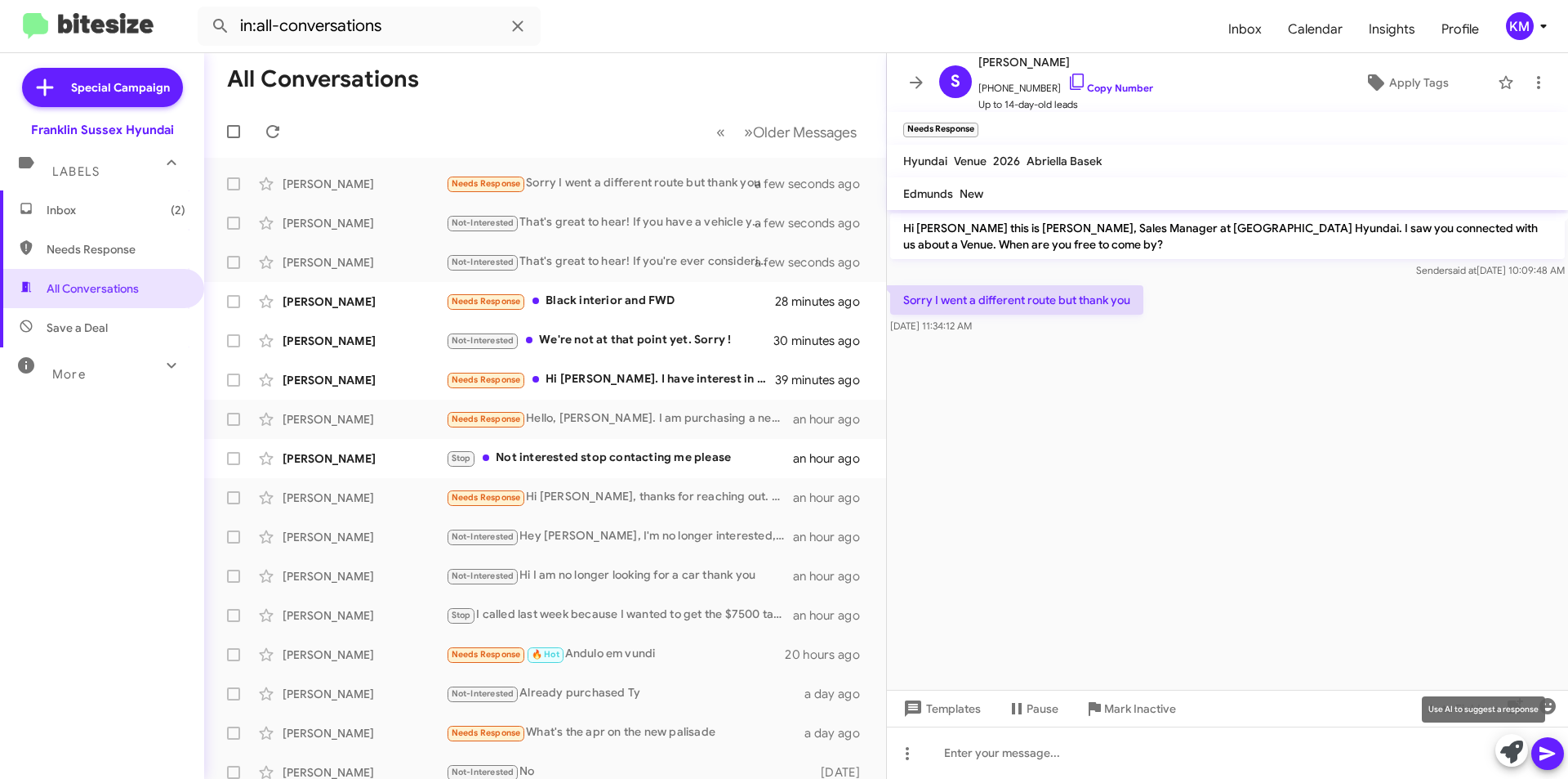
click at [1503, 747] on icon at bounding box center [1511, 751] width 23 height 23
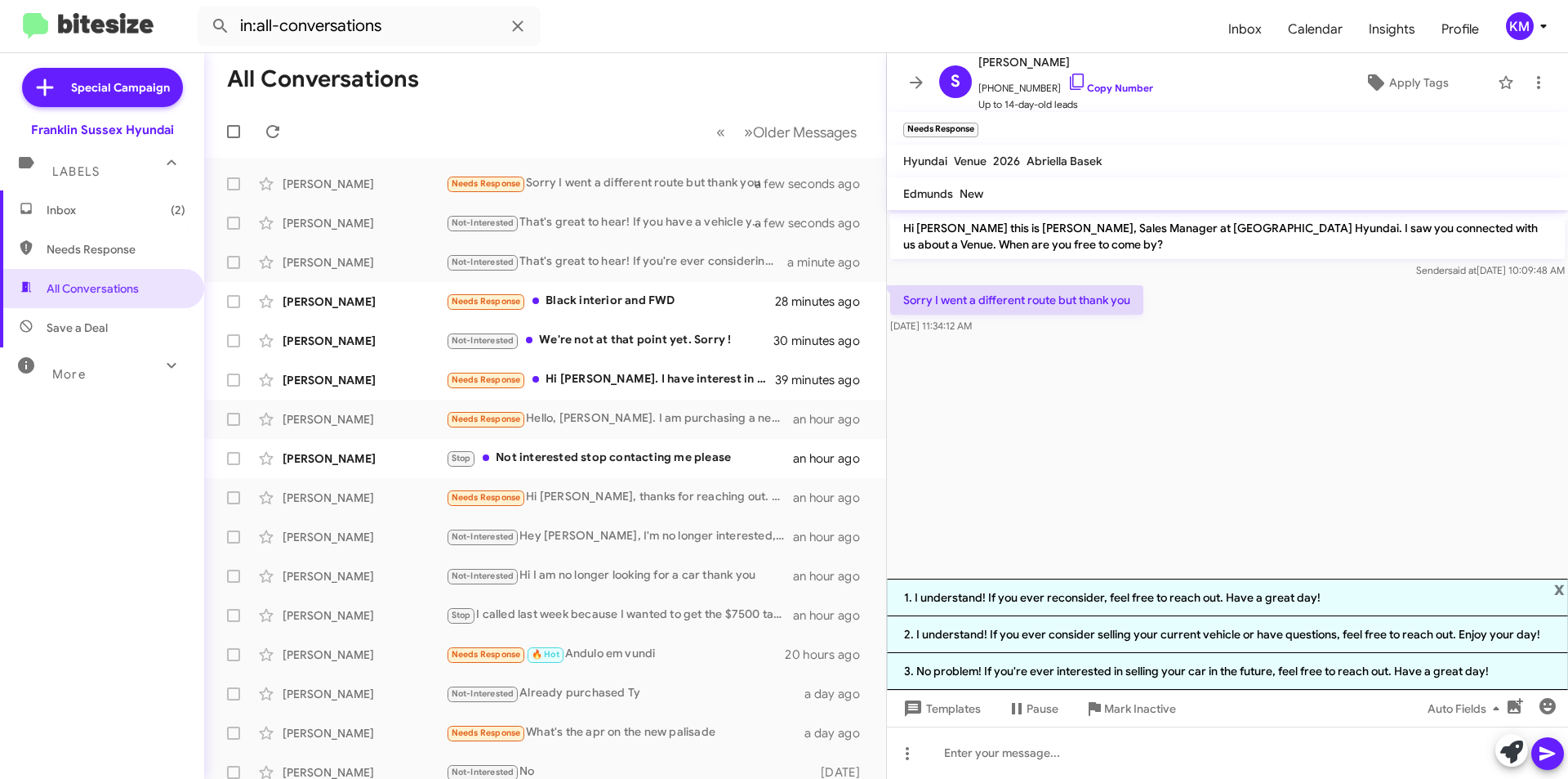
click at [1108, 668] on li "3. No problem! If you're ever interested in selling your car in the future, fee…" at bounding box center [1228, 671] width 681 height 37
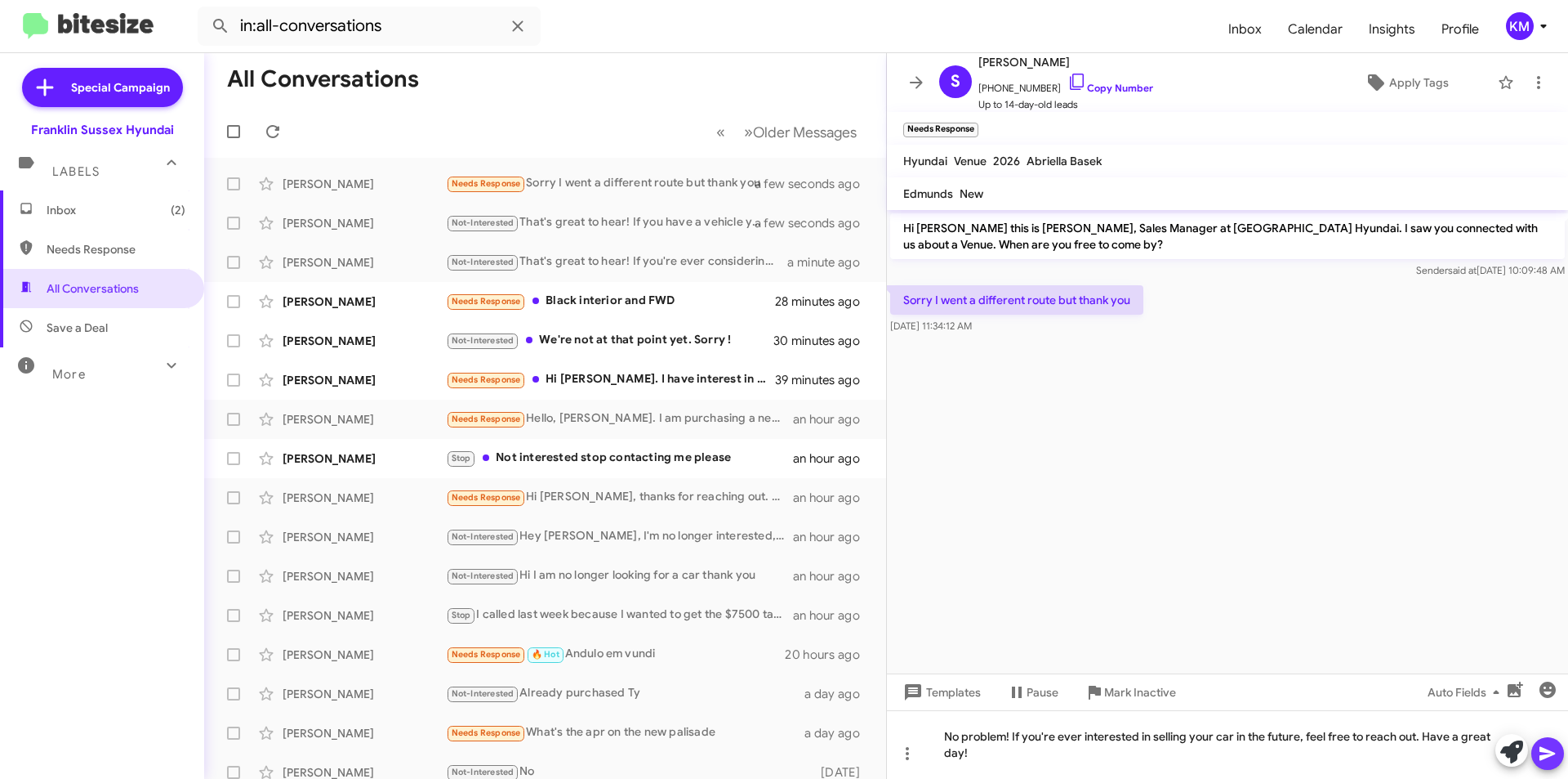
click at [1546, 749] on icon at bounding box center [1548, 754] width 20 height 20
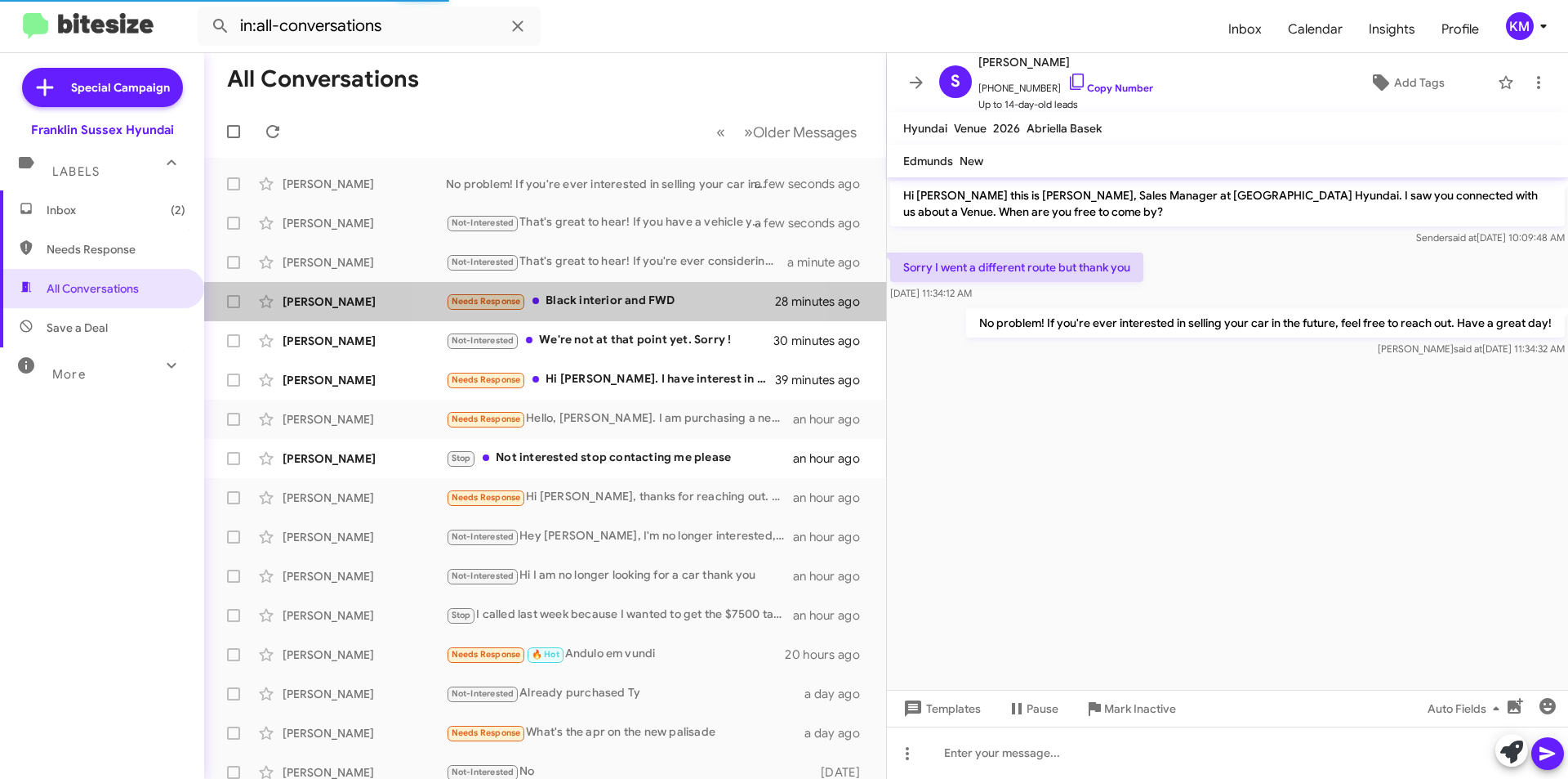
click at [583, 306] on div "Needs Response Black interior and FWD" at bounding box center [611, 301] width 329 height 19
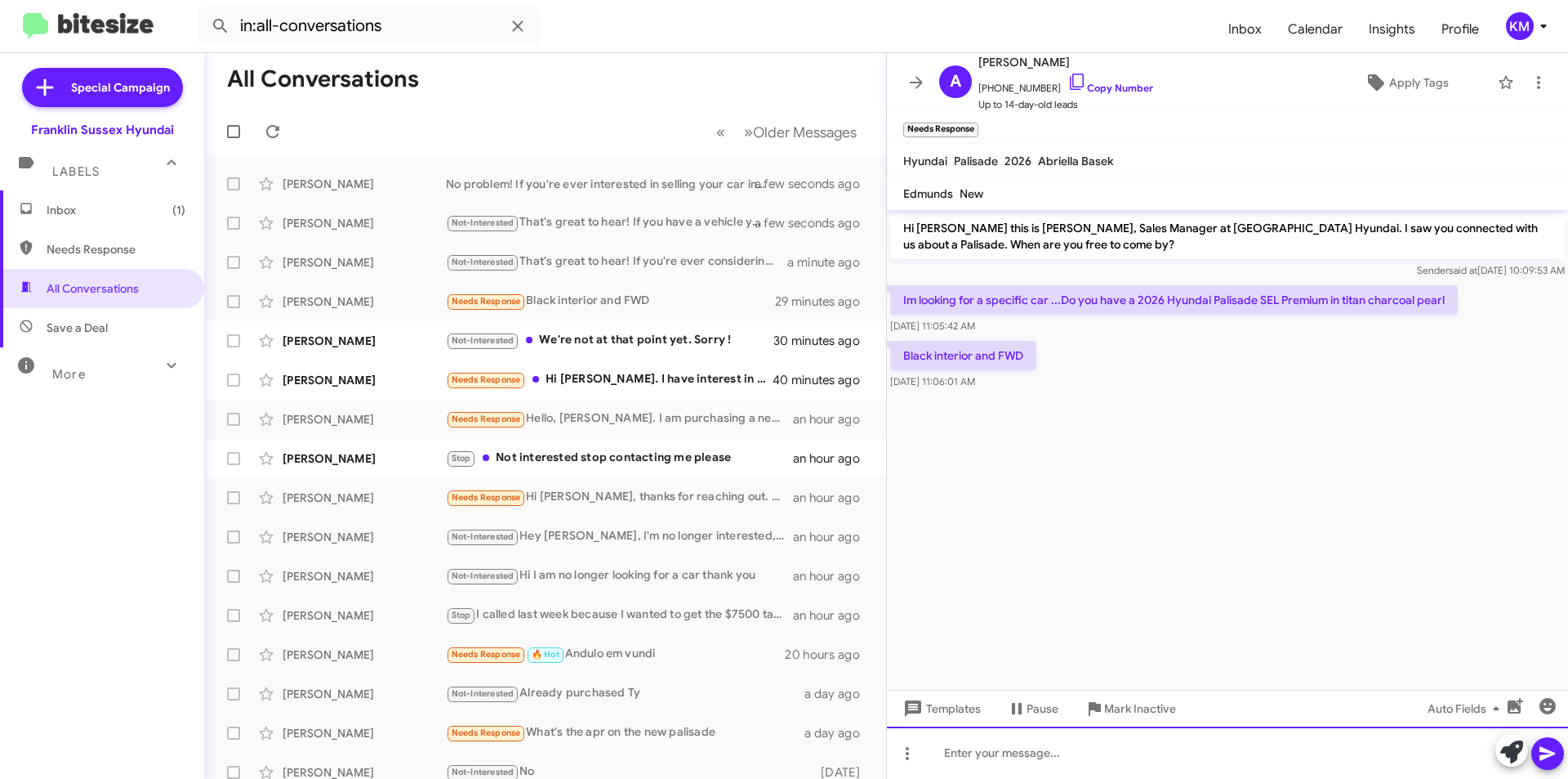
click at [1020, 752] on div at bounding box center [1228, 752] width 681 height 52
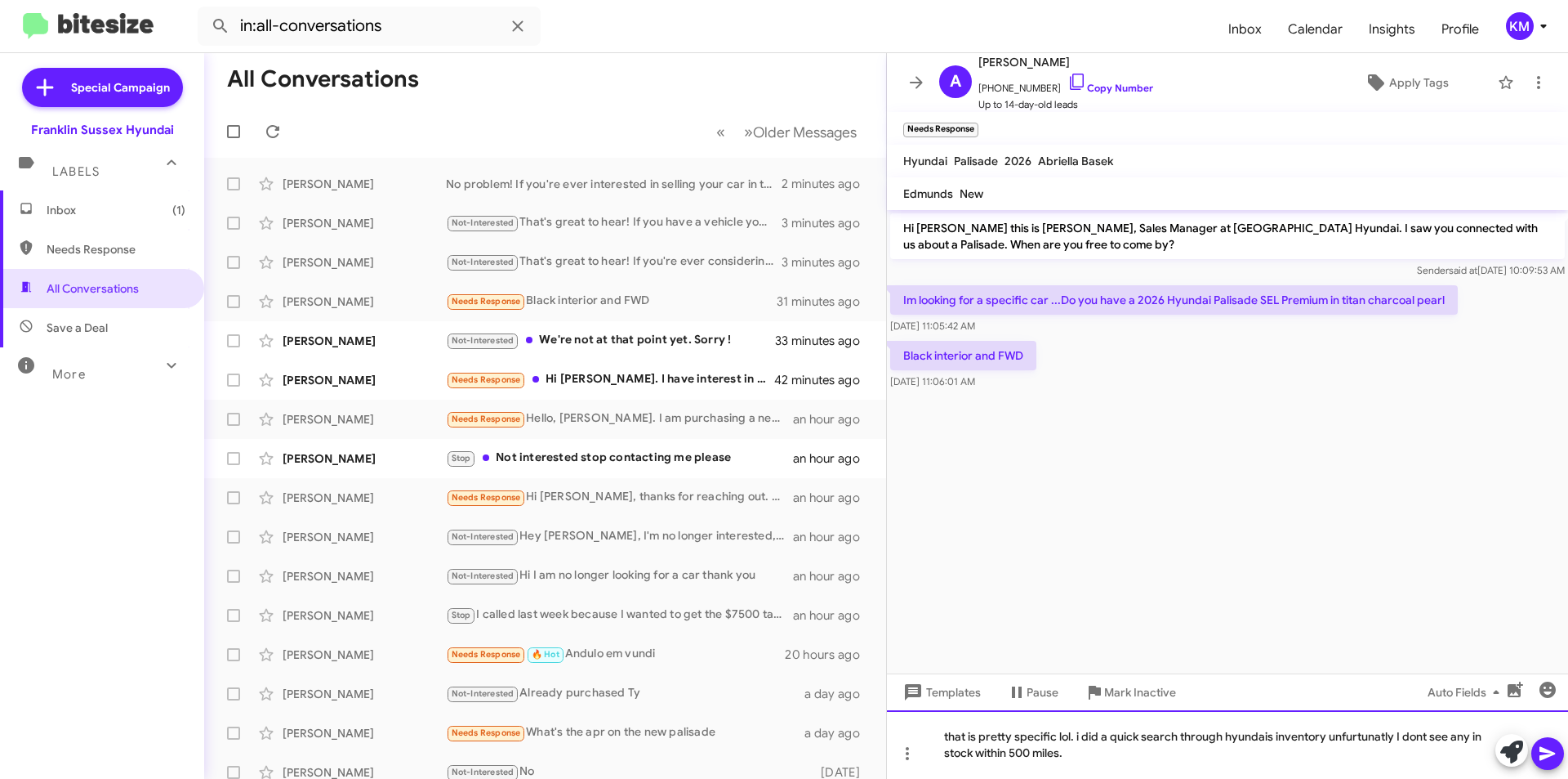
click at [1346, 740] on div "that is pretty specific lol. i did a quick search through hyundais inventory un…" at bounding box center [1228, 744] width 681 height 69
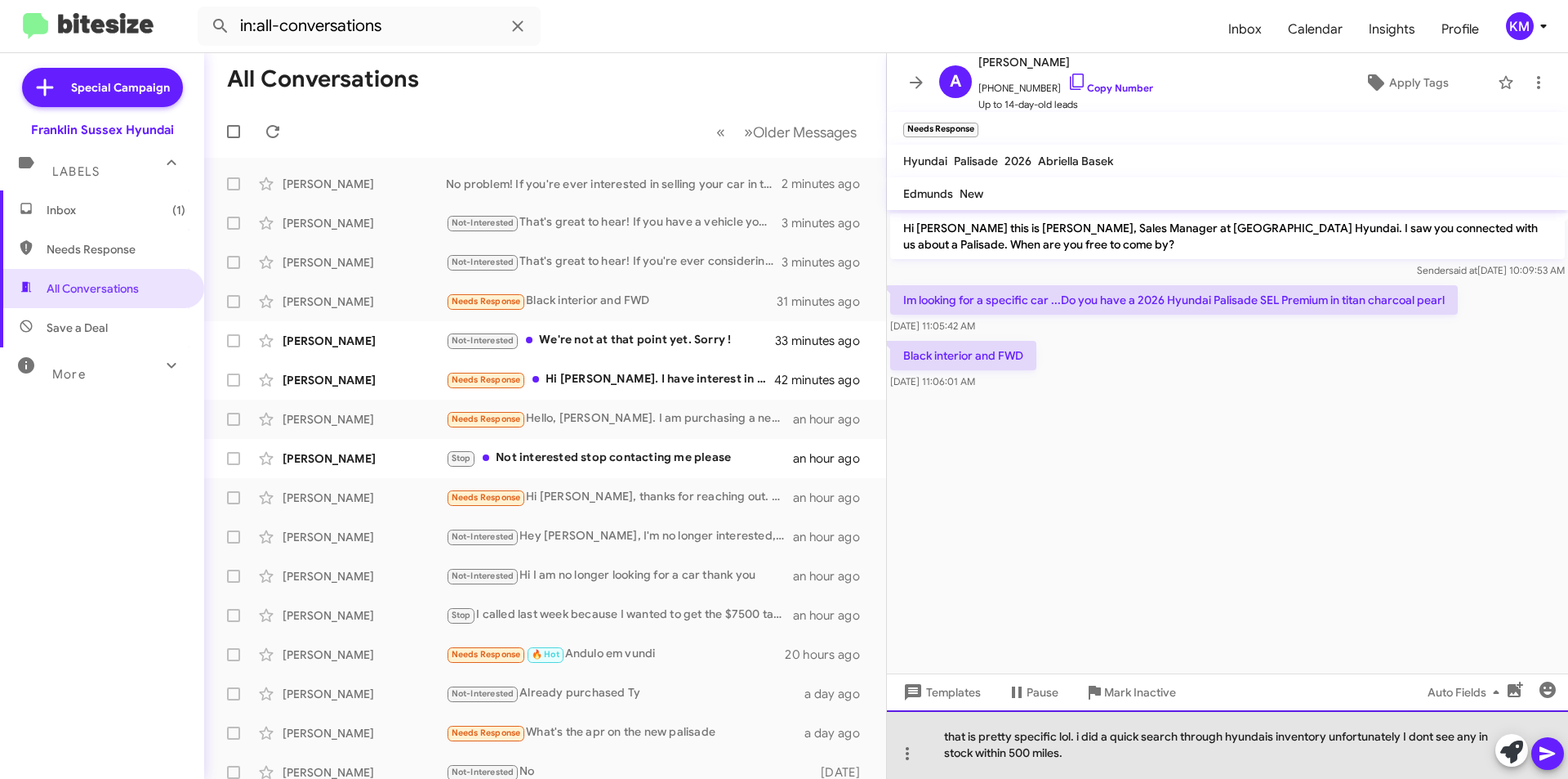
click at [1074, 746] on div "that is pretty specific lol. i did a quick search through hyundais inventory un…" at bounding box center [1228, 744] width 681 height 69
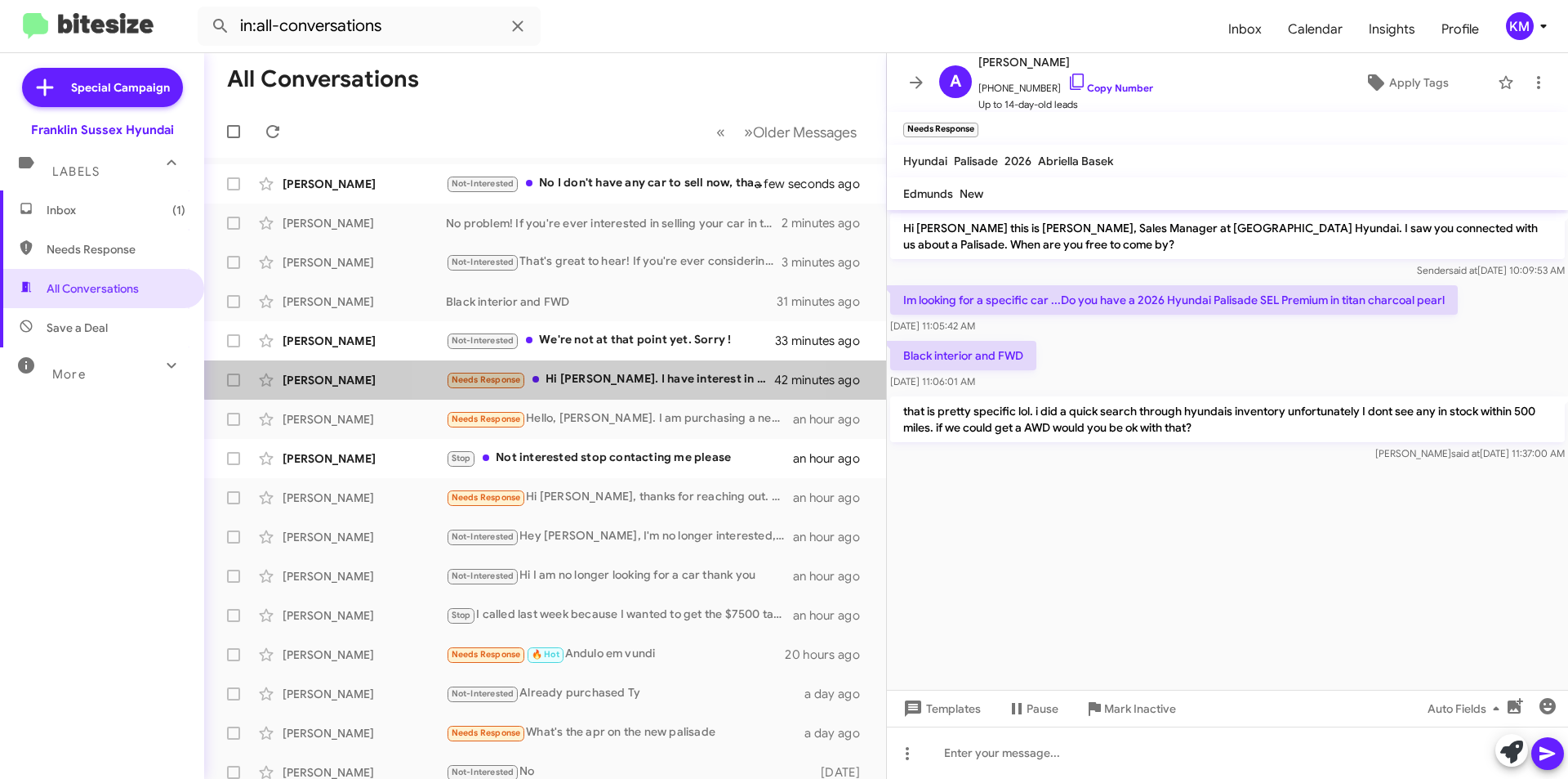
click at [623, 374] on div "Needs Response Hi [PERSON_NAME]. I have interest in the hybrid model." at bounding box center [611, 380] width 329 height 19
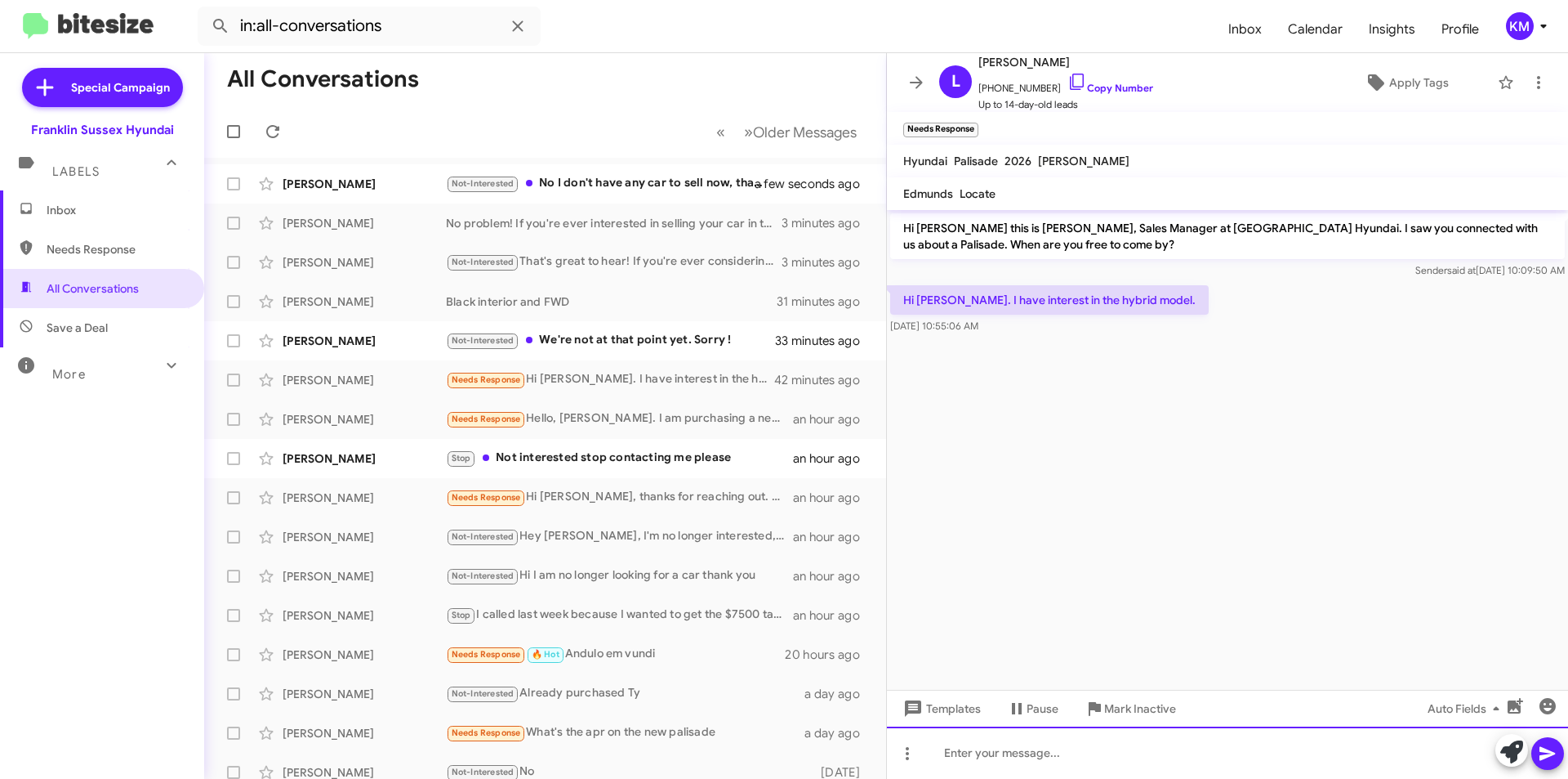
click at [1006, 752] on div at bounding box center [1228, 752] width 681 height 52
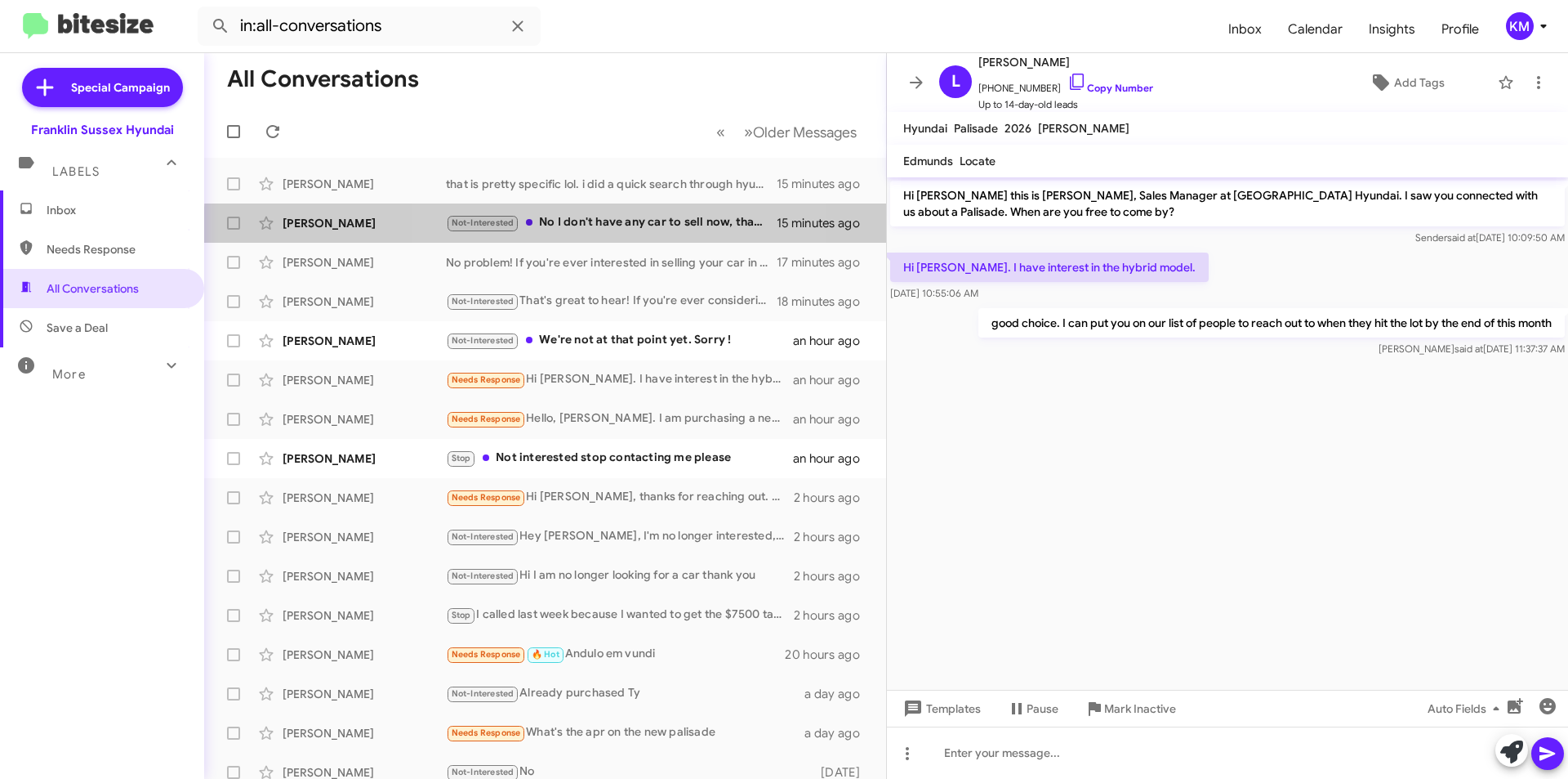
click at [568, 230] on div "Not-Interested No I don't have any car to sell now, thank you so much! If anyth…" at bounding box center [611, 223] width 330 height 19
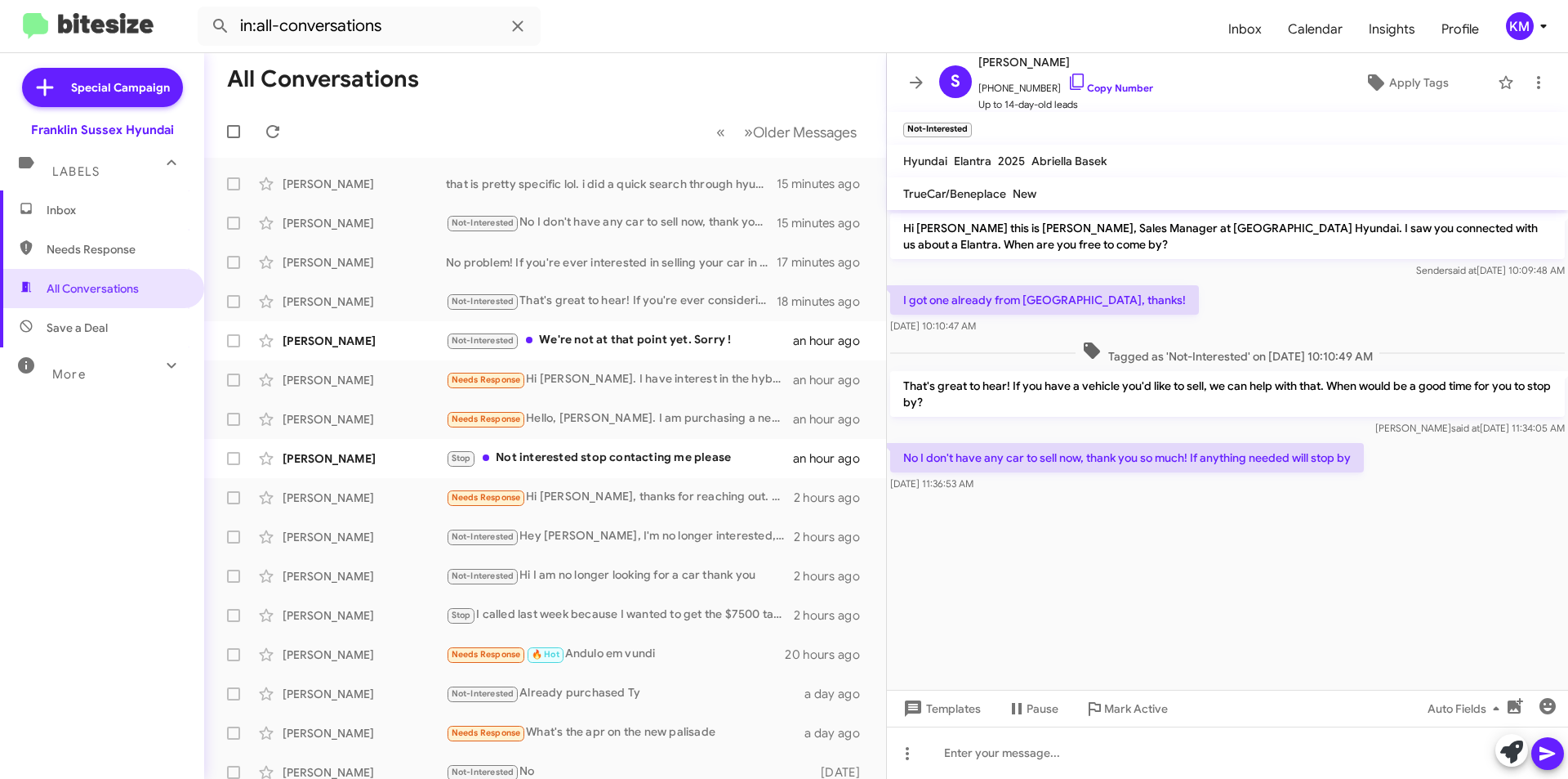
click at [562, 337] on div "Not-Interested We're not at that point yet. Sorry !" at bounding box center [620, 340] width 347 height 19
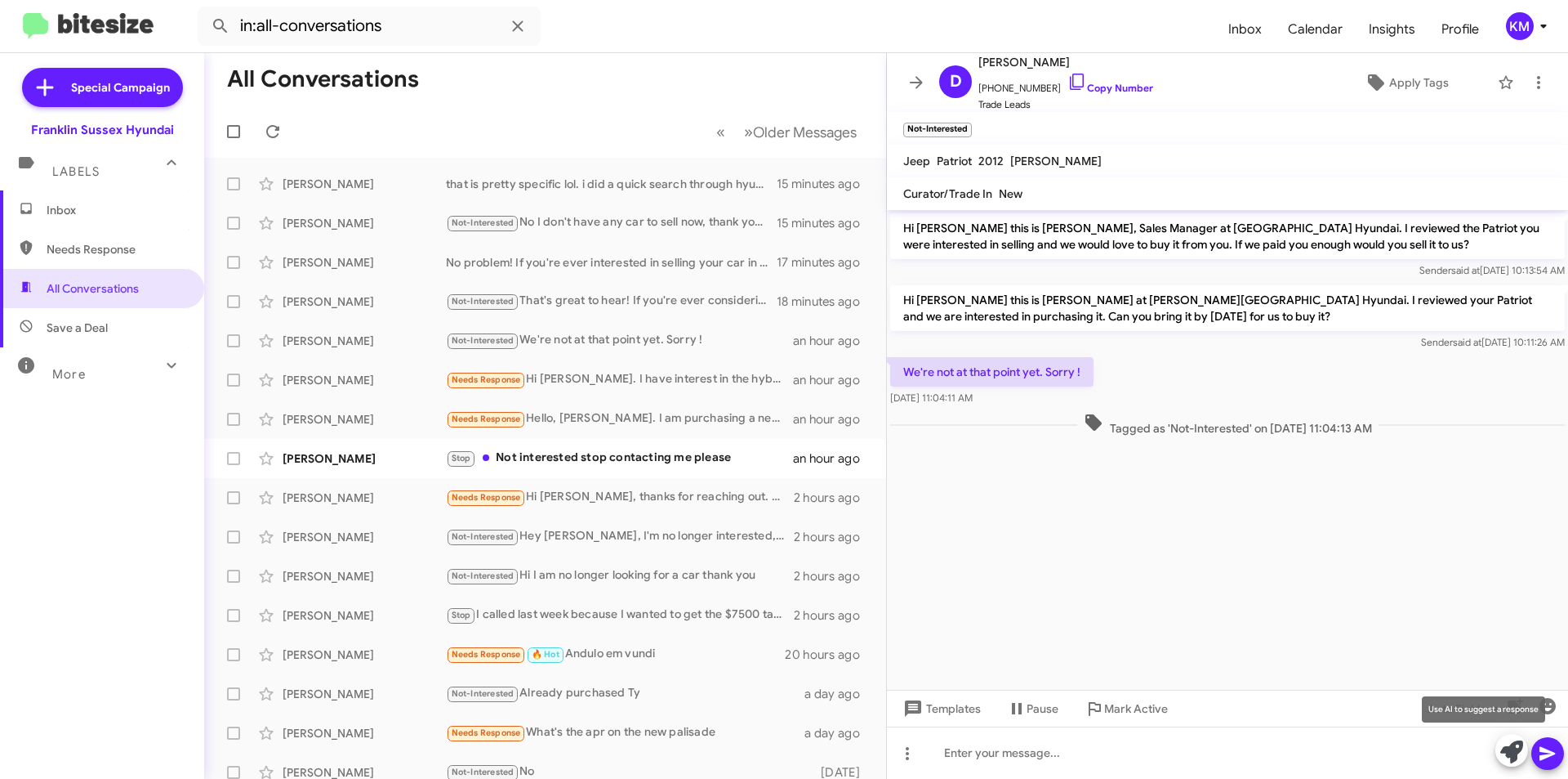
click at [1510, 740] on span at bounding box center [1511, 752] width 23 height 36
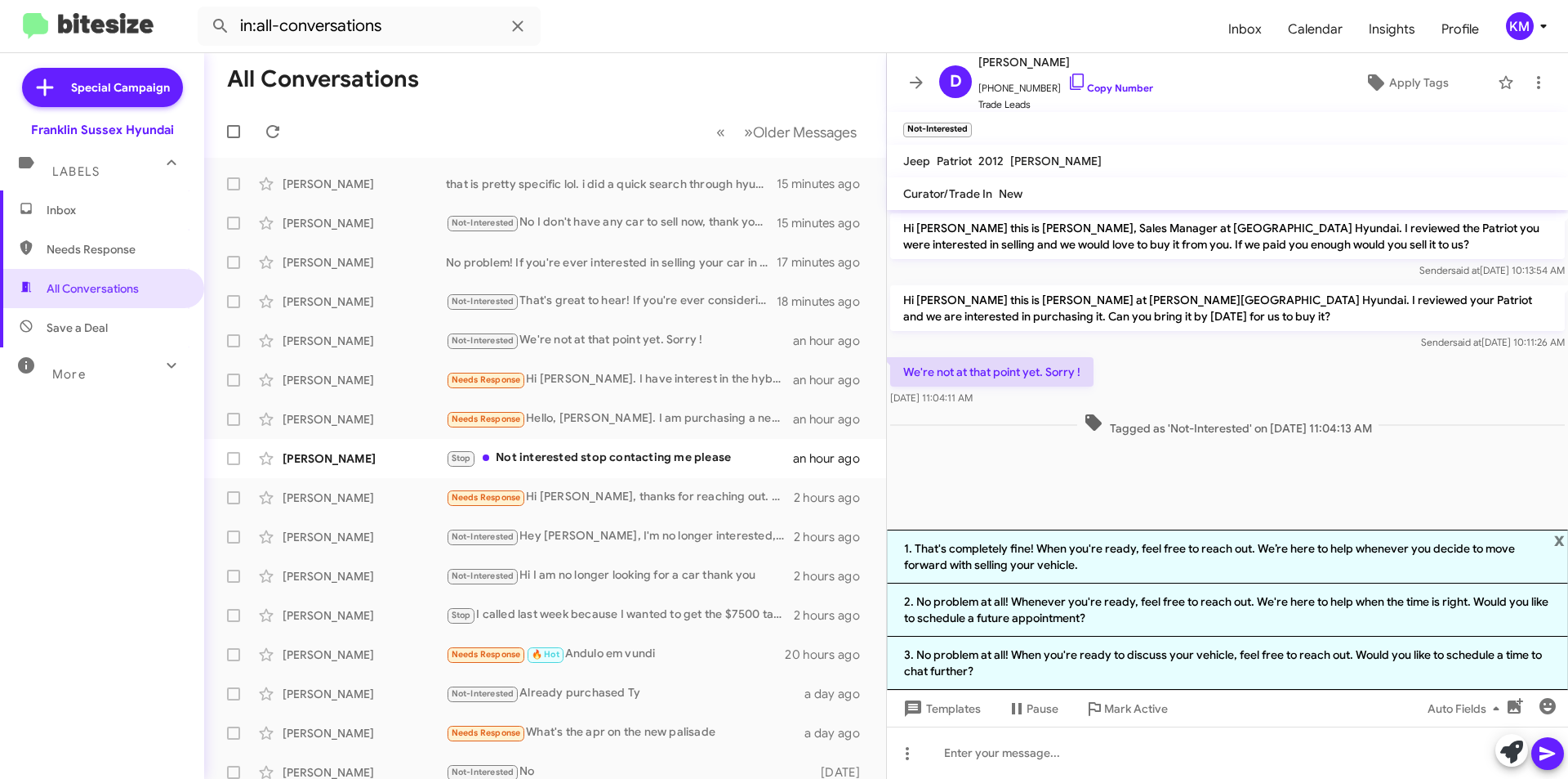
click at [1084, 612] on li "2. No problem at all! Whenever you're ready, feel free to reach out. We're here…" at bounding box center [1228, 609] width 681 height 53
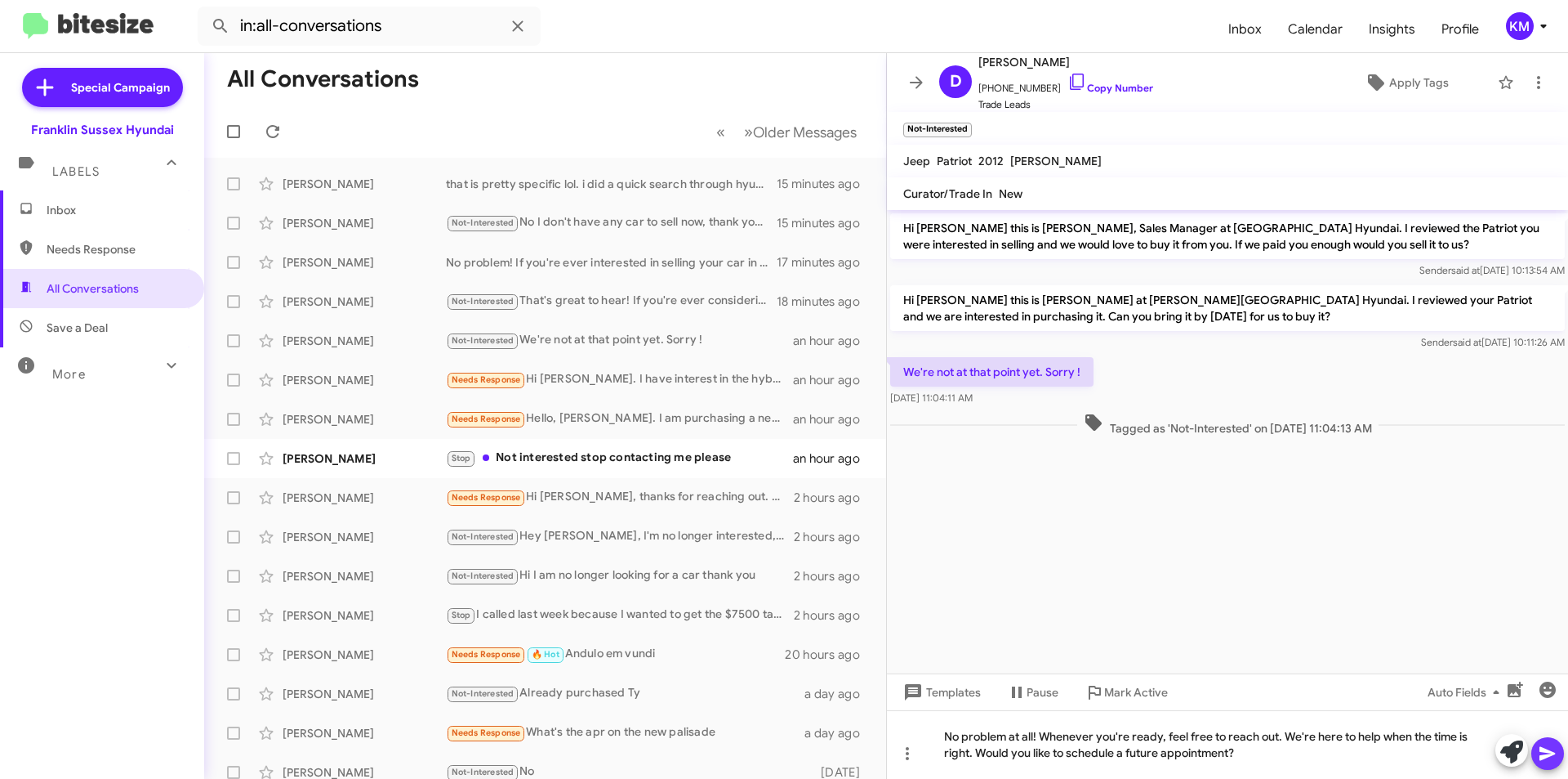
click at [1540, 754] on icon at bounding box center [1548, 754] width 20 height 20
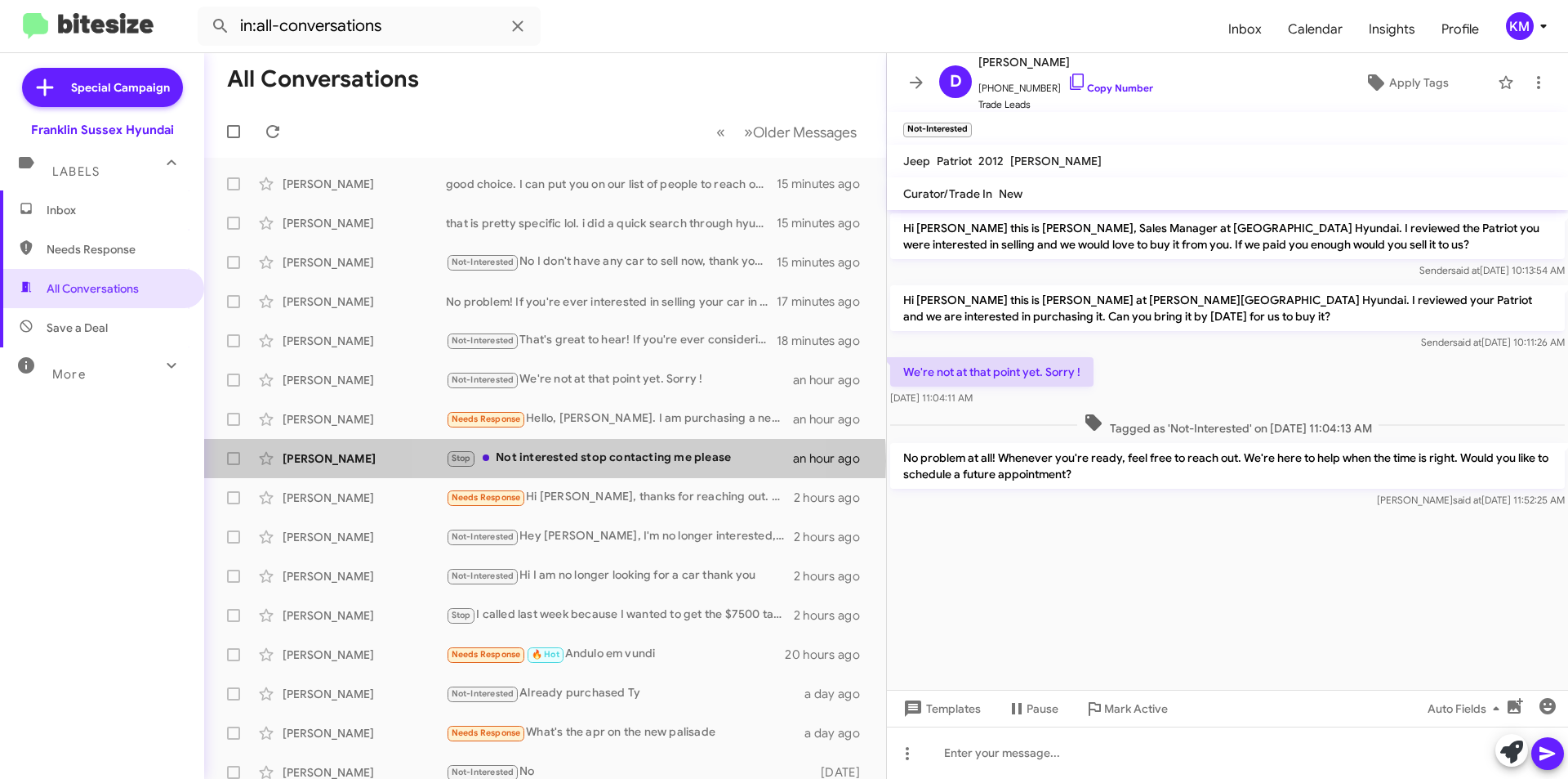
click at [545, 460] on div "Stop Not interested stop contacting me please" at bounding box center [620, 457] width 347 height 19
